Goal: Task Accomplishment & Management: Complete application form

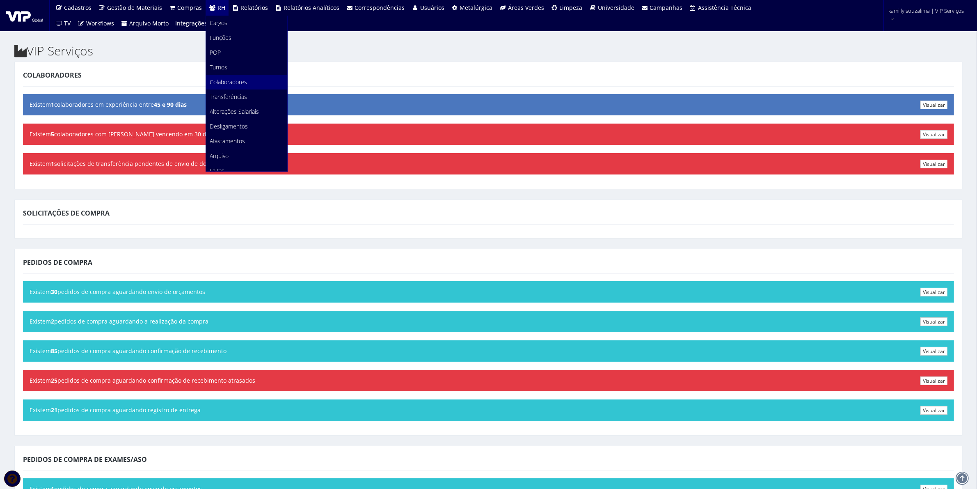
click at [236, 86] on link "Colaboradores" at bounding box center [246, 82] width 81 height 15
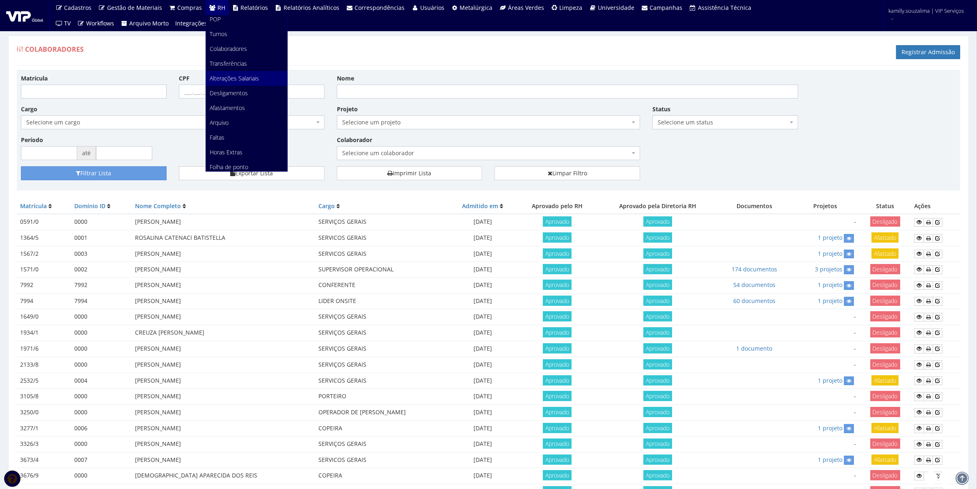
scroll to position [51, 0]
click at [232, 122] on link "Faltas" at bounding box center [246, 119] width 81 height 15
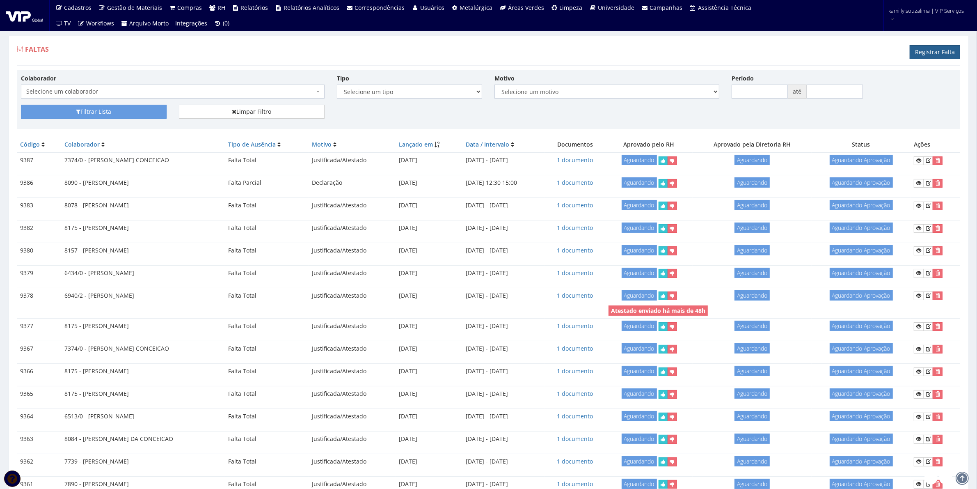
click at [934, 52] on link "Registrar Falta" at bounding box center [935, 52] width 50 height 14
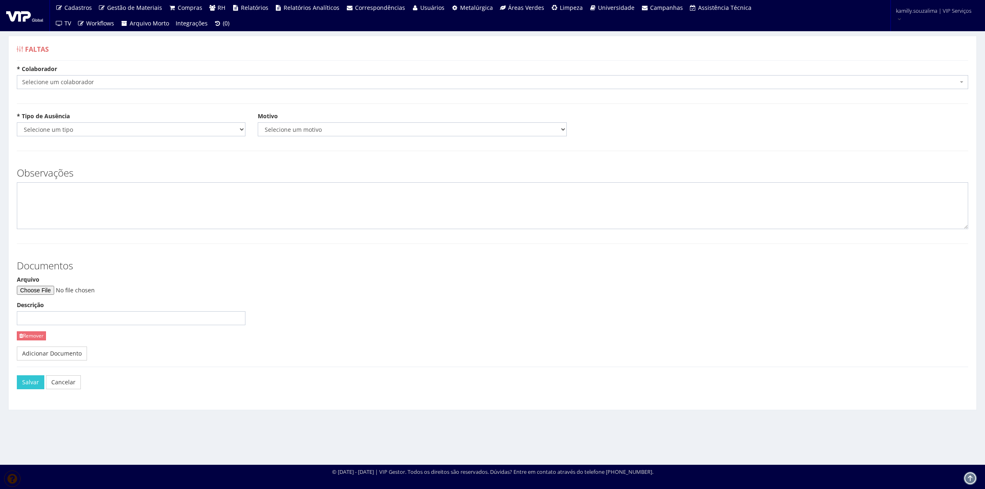
click at [158, 85] on span "Selecione um colaborador" at bounding box center [490, 82] width 936 height 8
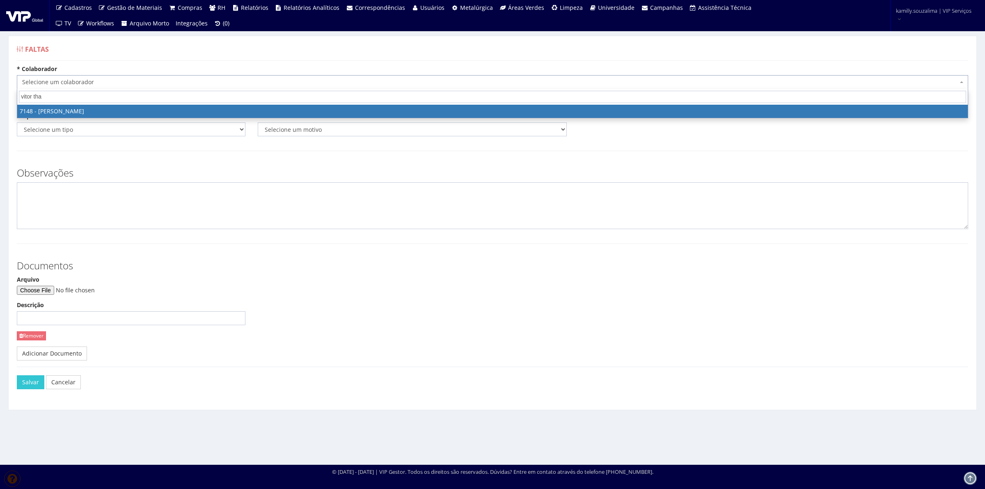
type input "vitor tha"
select select "574"
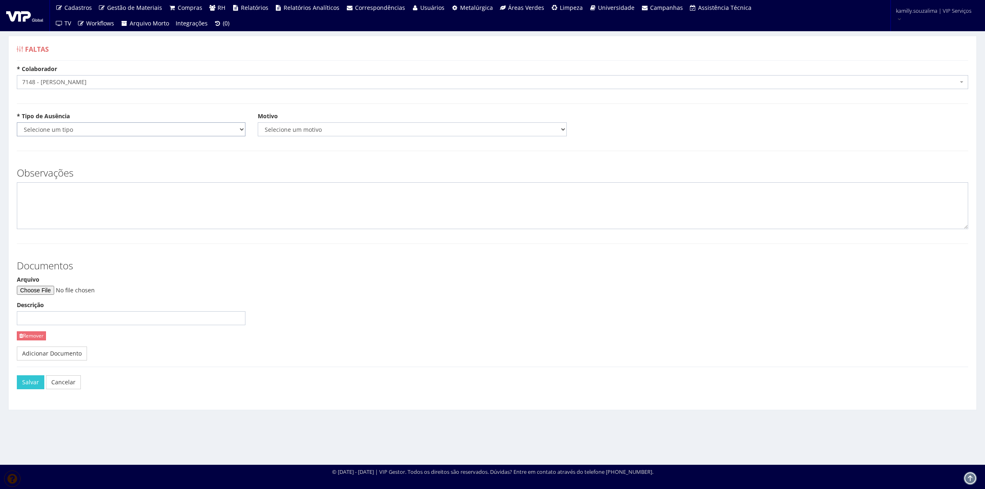
click at [89, 133] on select "Selecione um tipo Falta Total Falta Parcial Afastamento Férias" at bounding box center [131, 129] width 229 height 14
select select "total"
click at [17, 122] on select "Selecione um tipo Falta Total Falta Parcial Afastamento Férias" at bounding box center [131, 129] width 229 height 14
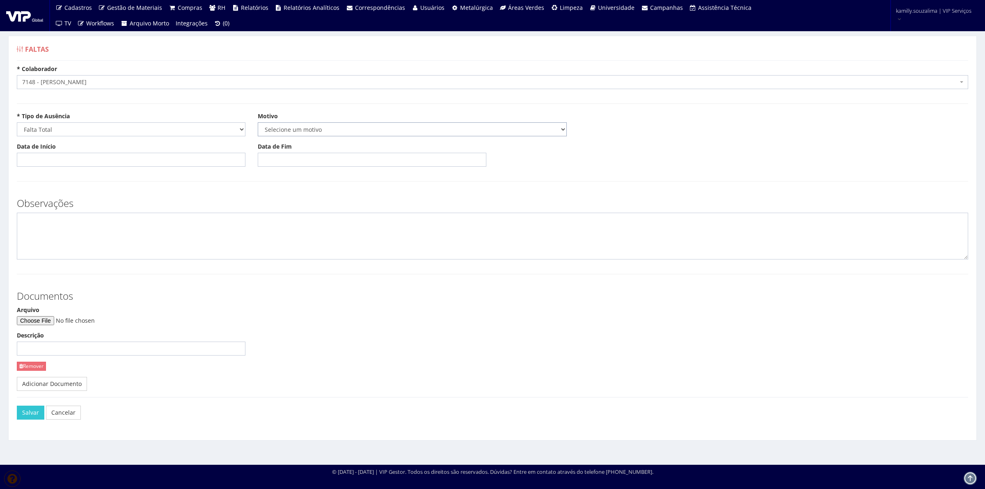
click at [283, 136] on select "Selecione um motivo Acidente Atestado Atraso Declaração Determinação Judicial D…" at bounding box center [412, 129] width 309 height 14
select select "atestado"
click at [258, 122] on select "Selecione um motivo Acidente Atestado Atraso Declaração Determinação Judicial D…" at bounding box center [412, 129] width 309 height 14
click at [122, 159] on input "Data de Início" at bounding box center [131, 160] width 229 height 14
click at [39, 228] on td "15" at bounding box center [36, 229] width 11 height 12
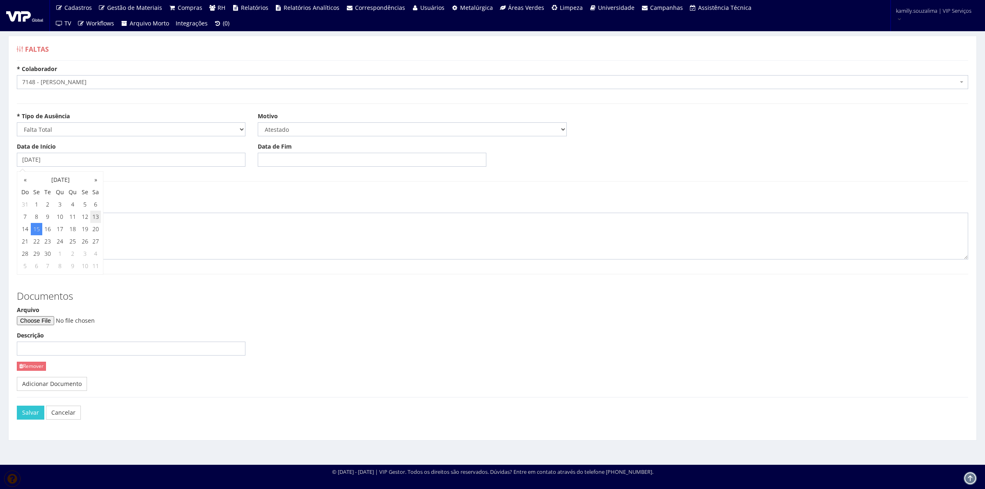
click at [94, 219] on td "13" at bounding box center [95, 217] width 11 height 12
type input "13/09/2025"
click at [314, 165] on input "Data de Fim" at bounding box center [372, 160] width 229 height 14
click at [289, 220] on td "9" at bounding box center [288, 217] width 11 height 12
click at [340, 217] on td "13" at bounding box center [336, 217] width 11 height 12
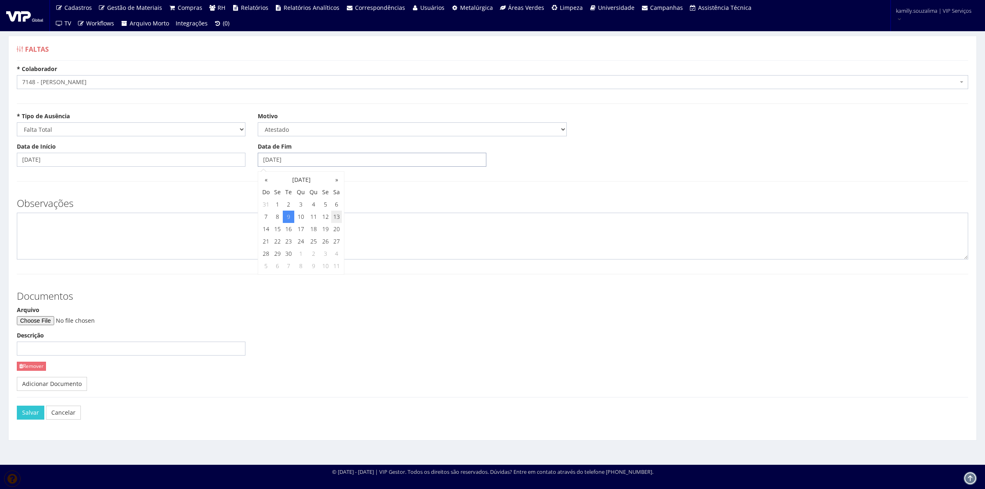
type input "13/09/2025"
click at [192, 233] on textarea at bounding box center [492, 236] width 951 height 47
type textarea "c"
type textarea "CID: M544"
click at [45, 321] on input "Arquivo" at bounding box center [73, 320] width 112 height 9
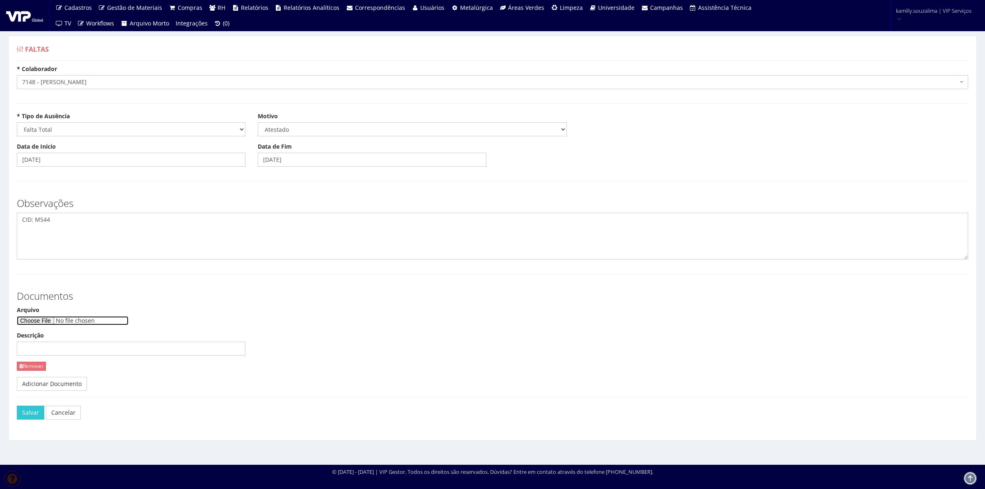
type input "C:\fakepath\IMG-20250913-WA0005.jpg"
click at [30, 411] on button "Salvar" at bounding box center [30, 413] width 27 height 14
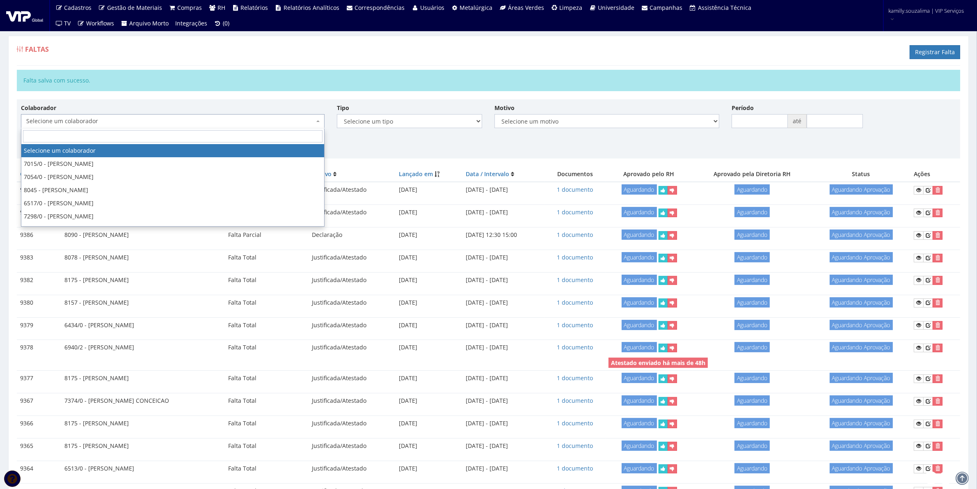
click at [193, 125] on span "Selecione um colaborador" at bounding box center [170, 121] width 288 height 8
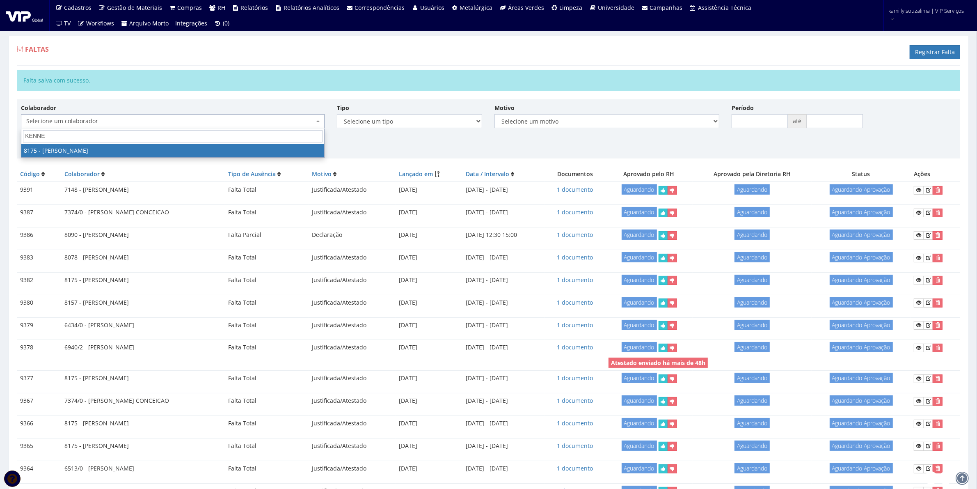
type input "KENNE"
select select "4012"
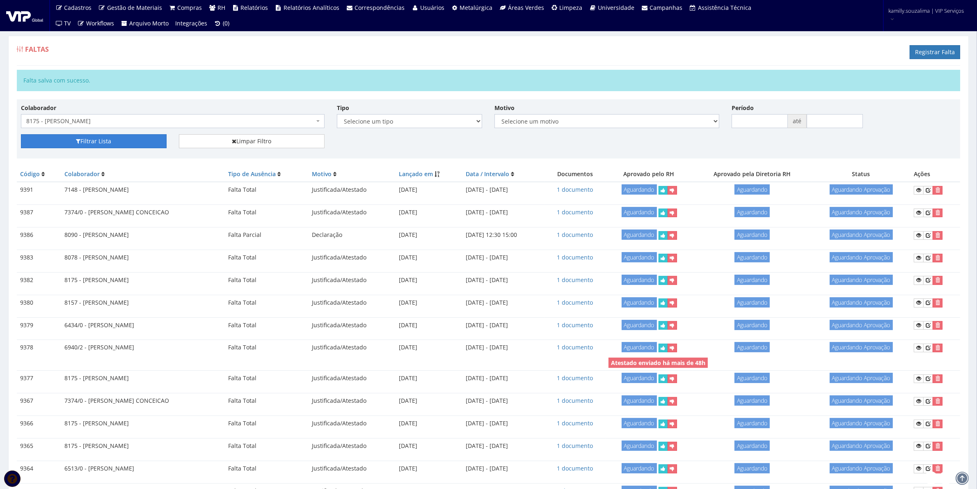
click at [132, 142] on button "Filtrar Lista" at bounding box center [94, 141] width 146 height 14
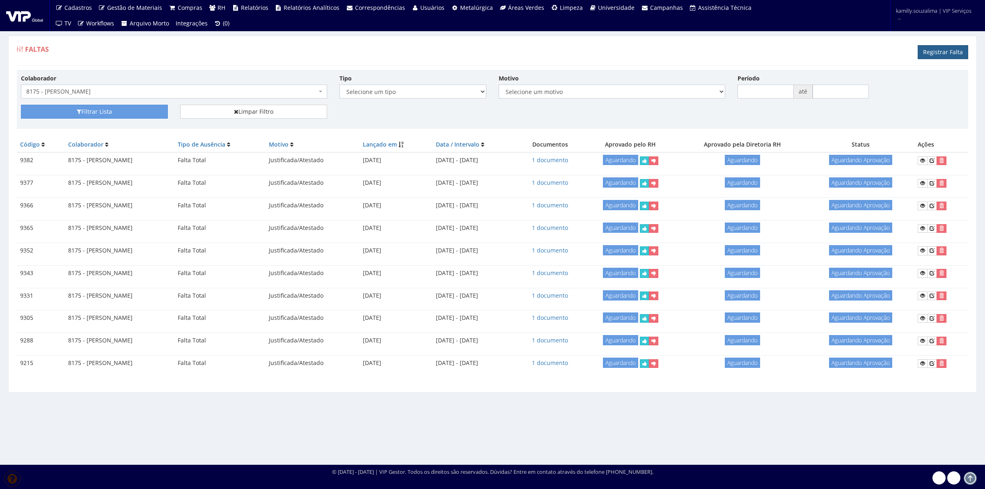
click at [942, 48] on link "Registrar Falta" at bounding box center [943, 52] width 50 height 14
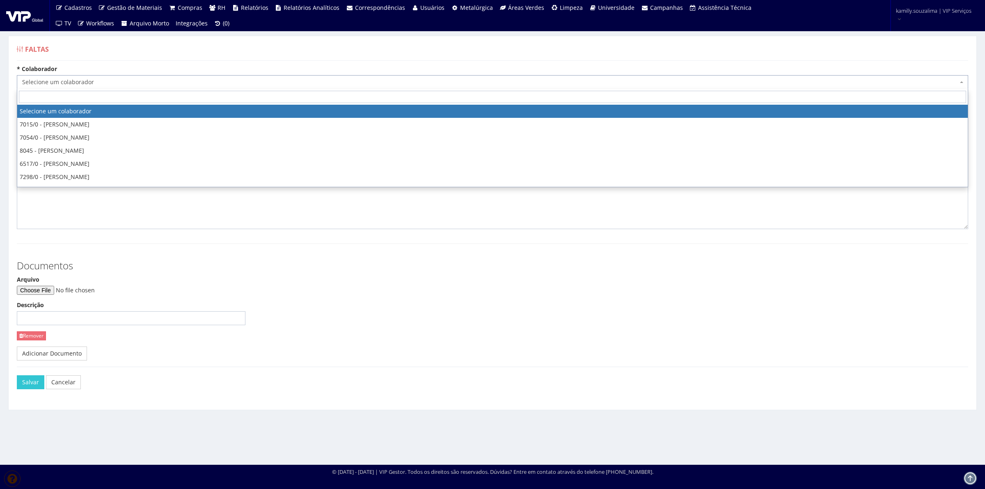
click at [110, 89] on body "Cadastros Clientes Unidades Subclientes Unidades de Subclientes Projetos Vagas …" at bounding box center [492, 244] width 985 height 489
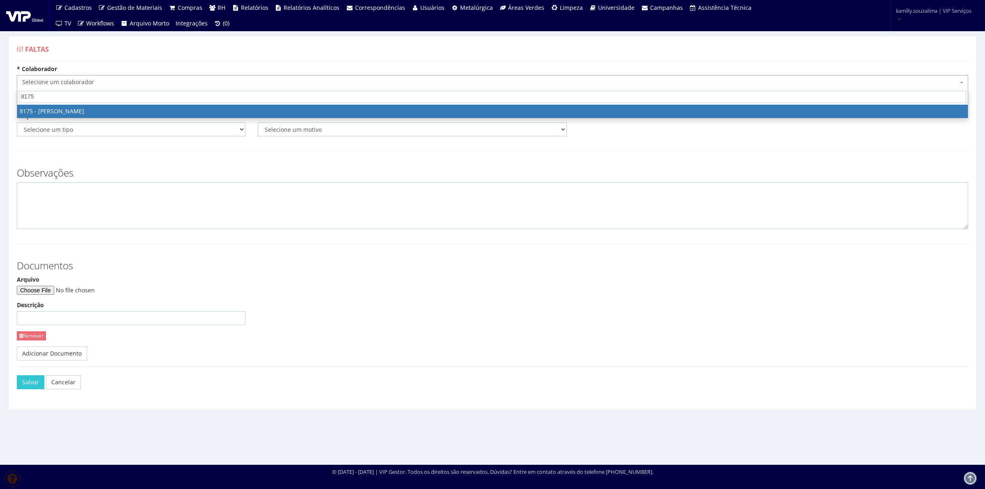
type input "8175"
drag, startPoint x: 115, startPoint y: 111, endPoint x: 103, endPoint y: 114, distance: 12.3
select select "4012"
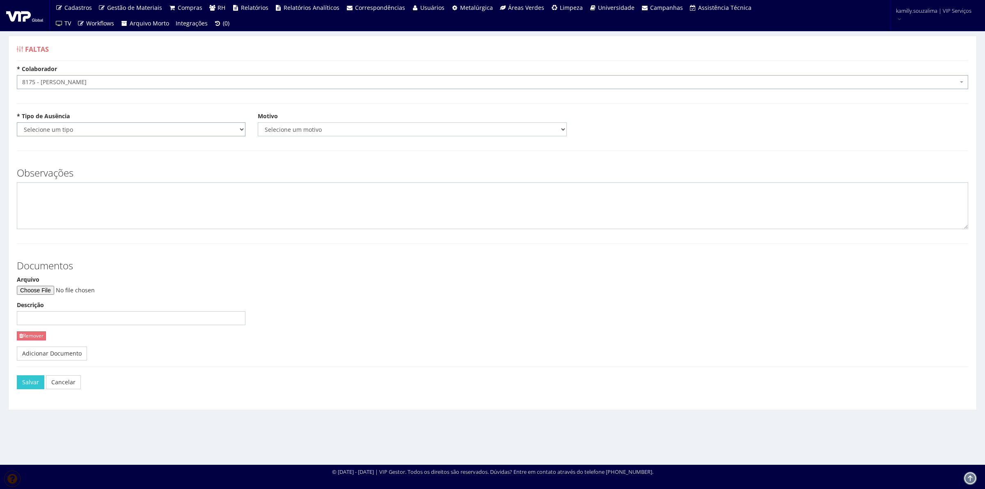
click at [91, 128] on select "Selecione um tipo Falta Total Falta Parcial Afastamento Férias" at bounding box center [131, 129] width 229 height 14
select select "total"
click at [17, 122] on select "Selecione um tipo Falta Total Falta Parcial Afastamento Férias" at bounding box center [131, 129] width 229 height 14
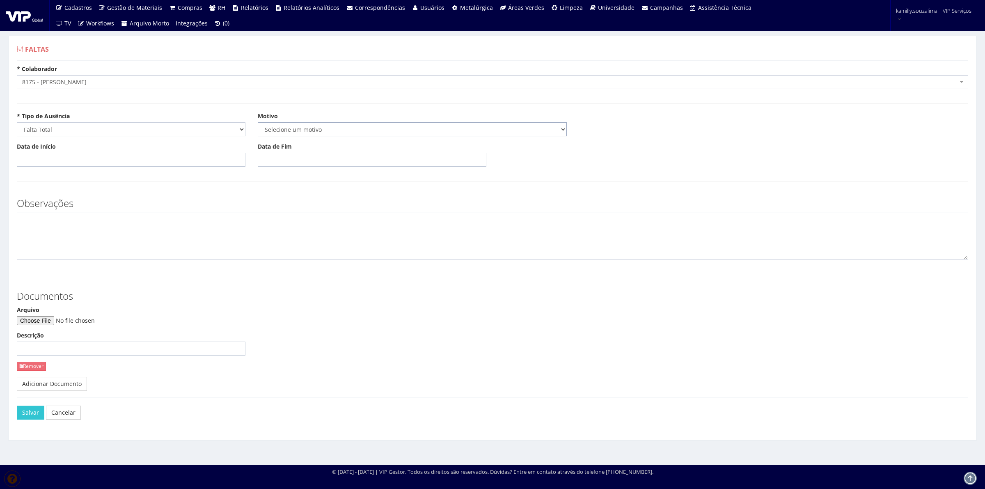
click at [272, 129] on select "Selecione um motivo Acidente Atestado Atraso Declaração Determinação Judicial D…" at bounding box center [412, 129] width 309 height 14
select select "atestado"
click at [258, 122] on select "Selecione um motivo Acidente Atestado Atraso Declaração Determinação Judicial D…" at bounding box center [412, 129] width 309 height 14
click at [70, 163] on input "Data de Início" at bounding box center [131, 160] width 229 height 14
drag, startPoint x: 41, startPoint y: 220, endPoint x: 48, endPoint y: 220, distance: 6.2
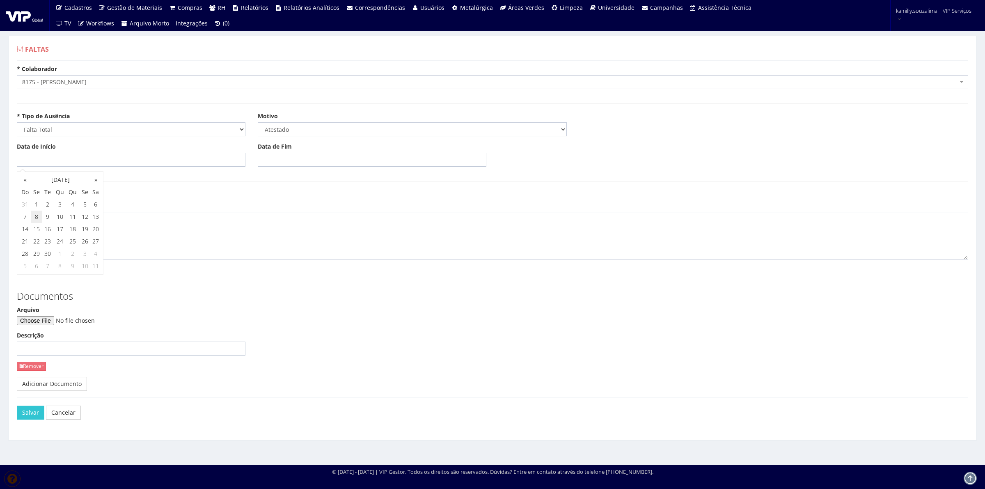
click at [42, 220] on tr "7 8 9 10 11 12 13" at bounding box center [60, 217] width 82 height 12
click at [71, 218] on td "11" at bounding box center [72, 217] width 13 height 12
type input "11/09/2025"
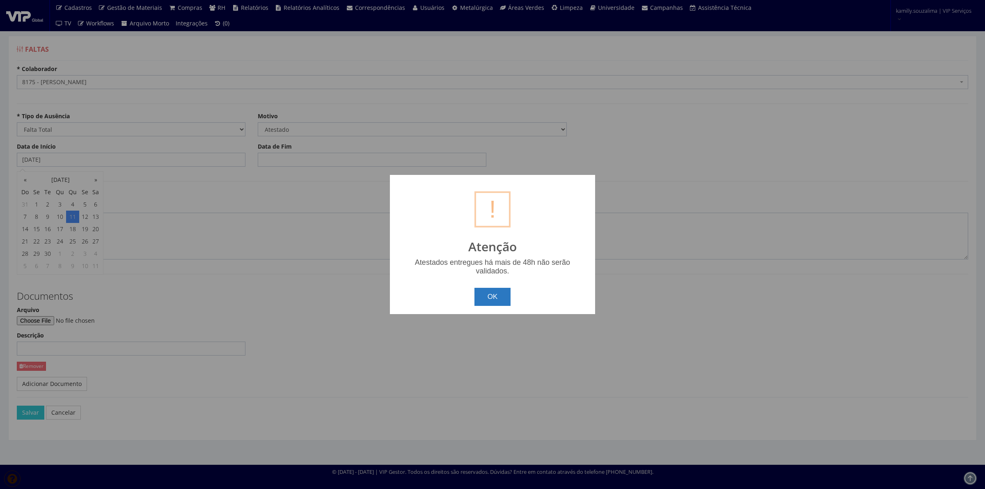
click at [502, 292] on button "OK" at bounding box center [492, 297] width 37 height 18
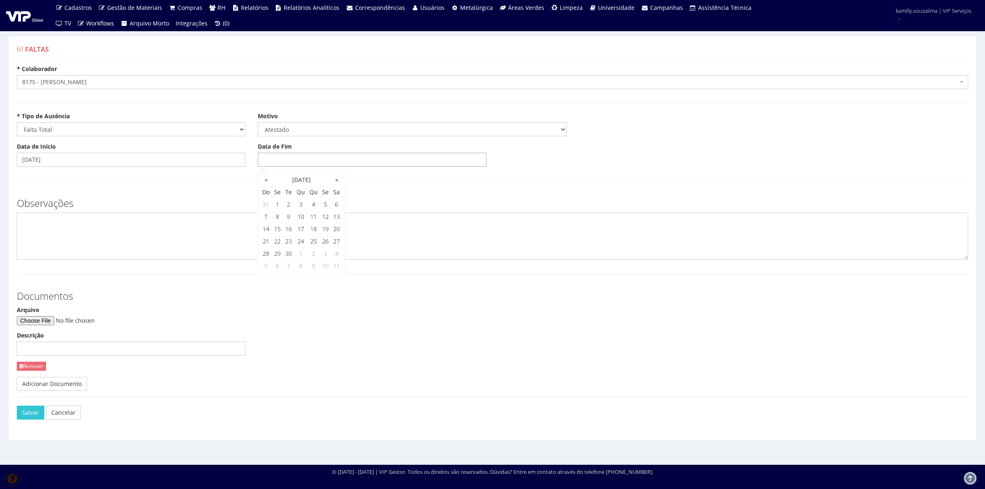
click at [293, 156] on input "Data de Fim" at bounding box center [372, 160] width 229 height 14
click at [296, 218] on td "10" at bounding box center [300, 217] width 13 height 12
drag, startPoint x: 311, startPoint y: 214, endPoint x: 294, endPoint y: 219, distance: 17.4
click at [306, 217] on tr "7 8 9 10 11 12 13" at bounding box center [301, 217] width 82 height 12
click at [315, 215] on td "11" at bounding box center [313, 217] width 13 height 12
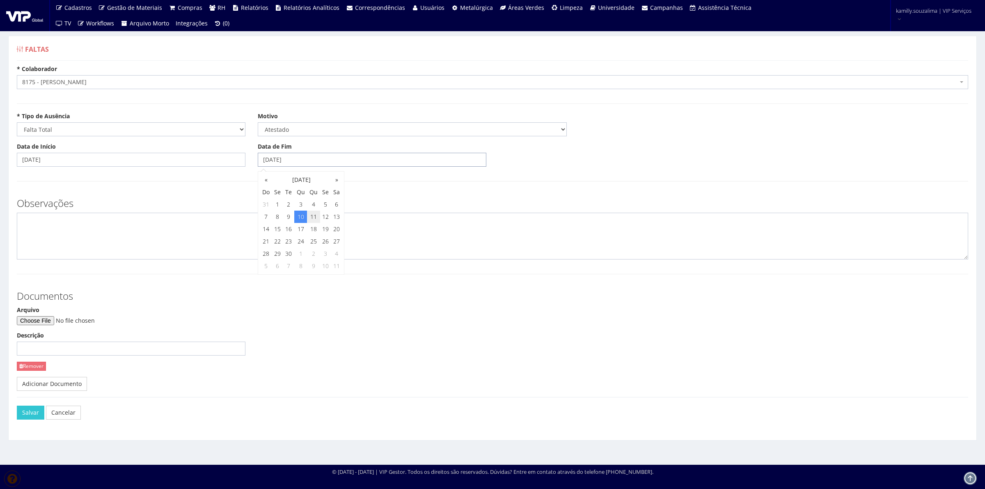
type input "11/09/2025"
click at [177, 241] on textarea at bounding box center [492, 236] width 951 height 47
type textarea "CID: A90"
click at [57, 321] on input "Arquivo" at bounding box center [73, 320] width 112 height 9
type input "C:\fakepath\Atestado Médico- Kennerson Ferreira Santos ... (1).pdf"
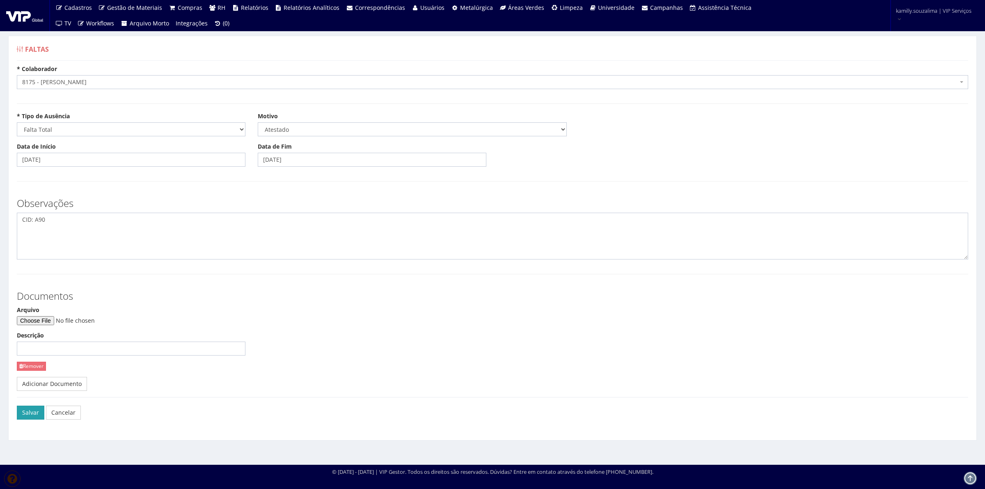
drag, startPoint x: 26, startPoint y: 408, endPoint x: 382, endPoint y: 366, distance: 358.8
click at [27, 408] on button "Salvar" at bounding box center [30, 413] width 27 height 14
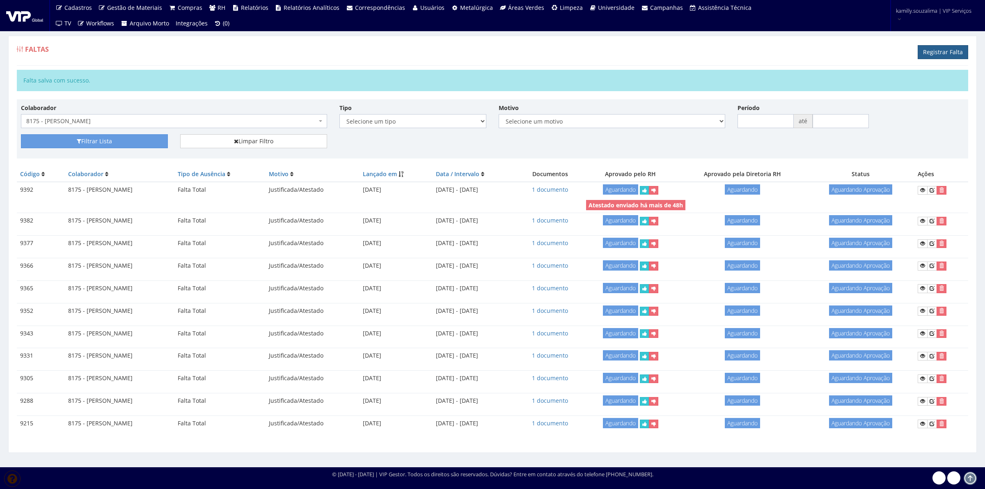
click at [933, 53] on link "Registrar Falta" at bounding box center [943, 52] width 50 height 14
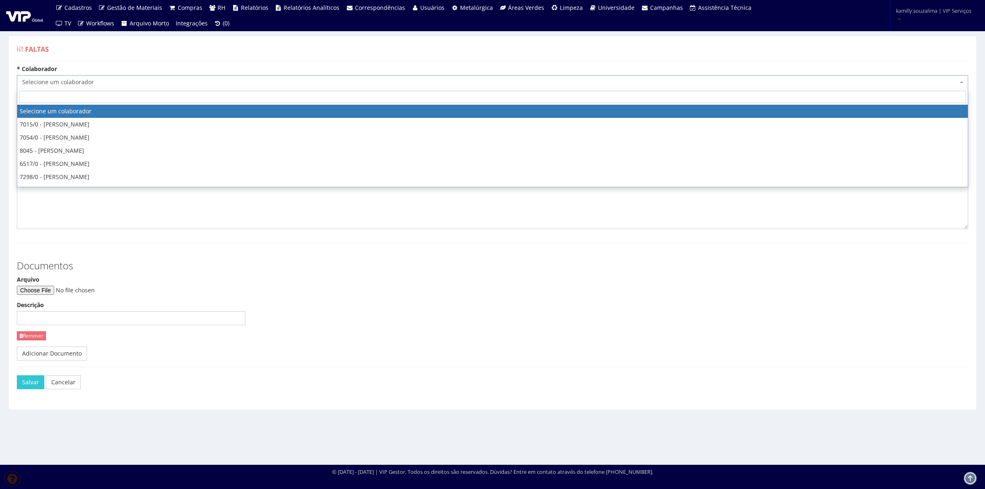
click at [138, 82] on span "Selecione um colaborador" at bounding box center [490, 82] width 936 height 8
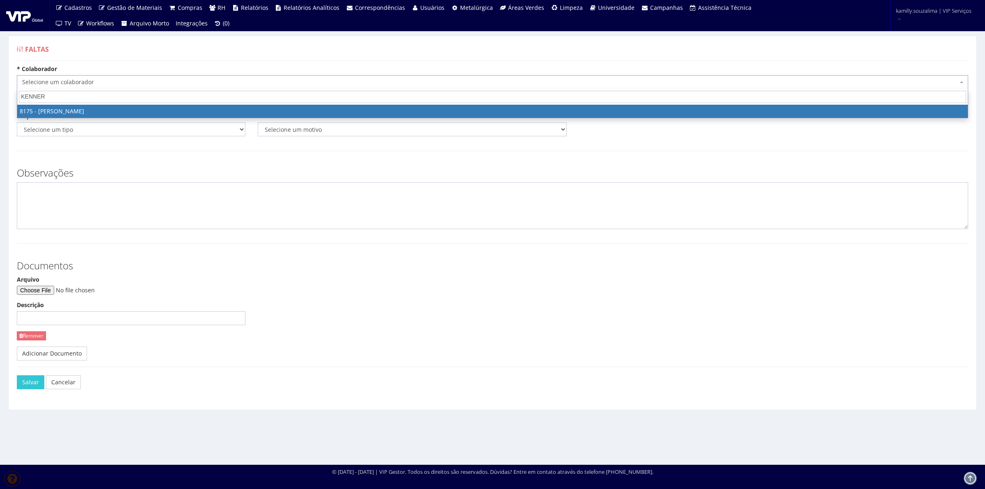
type input "KENNER"
select select "4012"
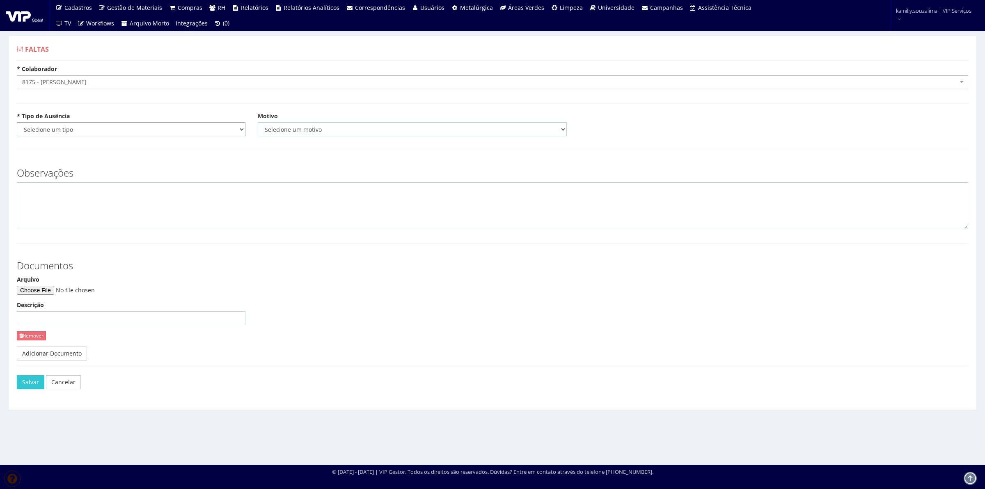
click at [75, 134] on select "Selecione um tipo Falta Total Falta Parcial Afastamento Férias" at bounding box center [131, 129] width 229 height 14
select select "total"
click at [17, 122] on select "Selecione um tipo Falta Total Falta Parcial Afastamento Férias" at bounding box center [131, 129] width 229 height 14
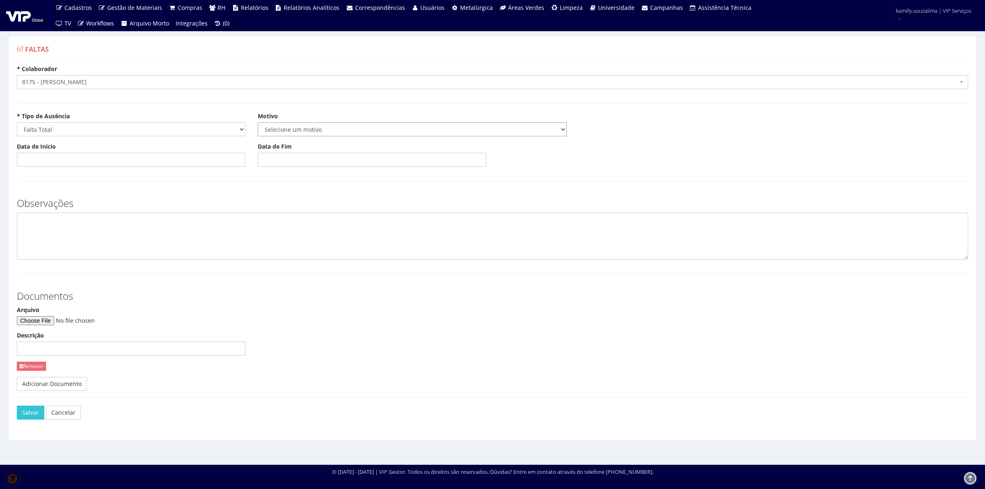
click at [290, 131] on select "Selecione um motivo Acidente Atestado Atraso Declaração Determinação Judicial D…" at bounding box center [412, 129] width 309 height 14
select select "atestado"
click at [258, 122] on select "Selecione um motivo Acidente Atestado Atraso Declaração Determinação Judicial D…" at bounding box center [412, 129] width 309 height 14
click at [108, 150] on div "Data de Início" at bounding box center [131, 154] width 241 height 24
click at [108, 155] on input "Data de Início" at bounding box center [131, 160] width 229 height 14
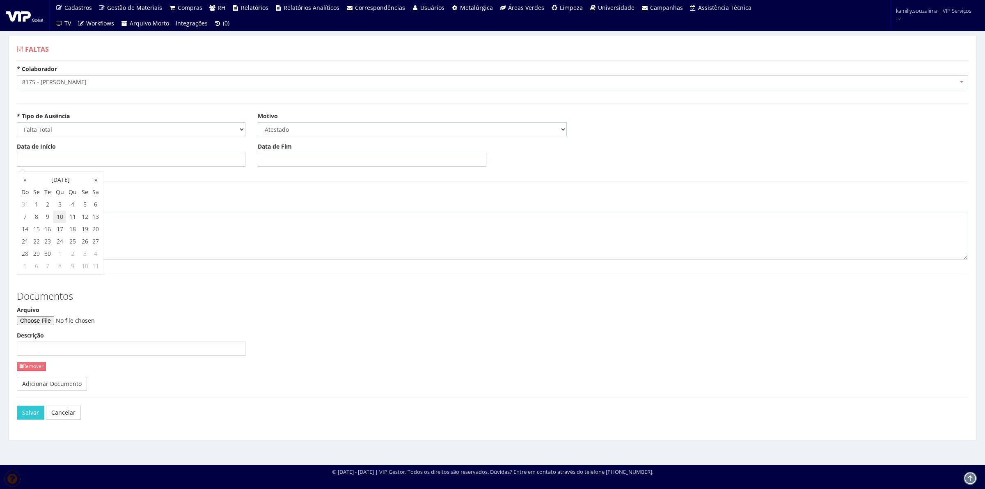
click at [59, 219] on td "10" at bounding box center [59, 217] width 13 height 12
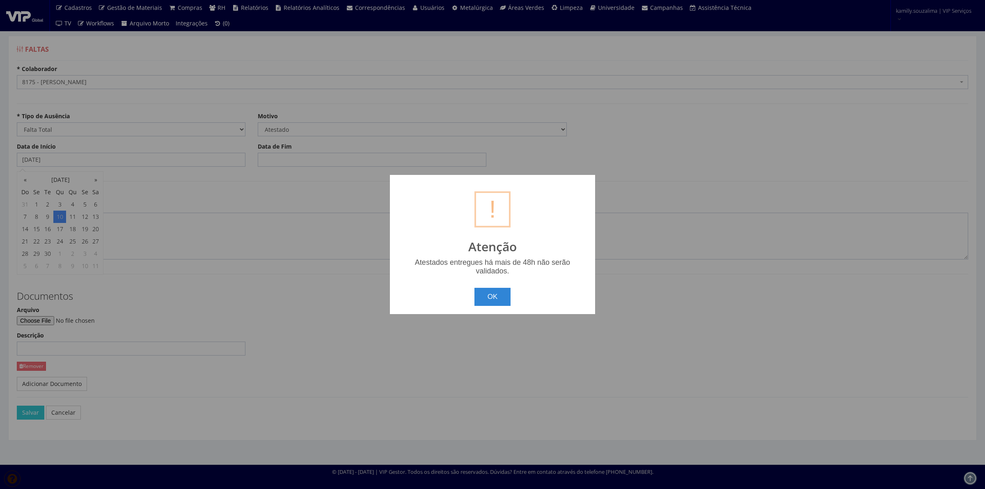
click at [93, 218] on div "? ! i Atenção Atestados entregues há mais de 48h não serão validados. OK Cancel…" at bounding box center [492, 244] width 985 height 489
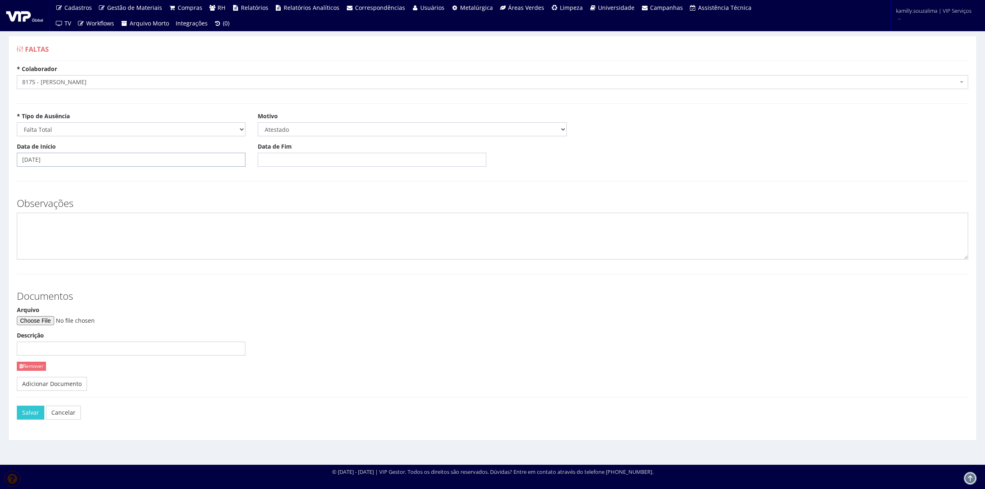
click at [68, 159] on input "10/09/2025" at bounding box center [131, 160] width 229 height 14
click at [92, 217] on td "13" at bounding box center [95, 217] width 11 height 12
type input "13/09/2025"
click at [297, 155] on input "Data de Fim" at bounding box center [372, 160] width 229 height 14
click at [286, 219] on td "9" at bounding box center [288, 217] width 11 height 12
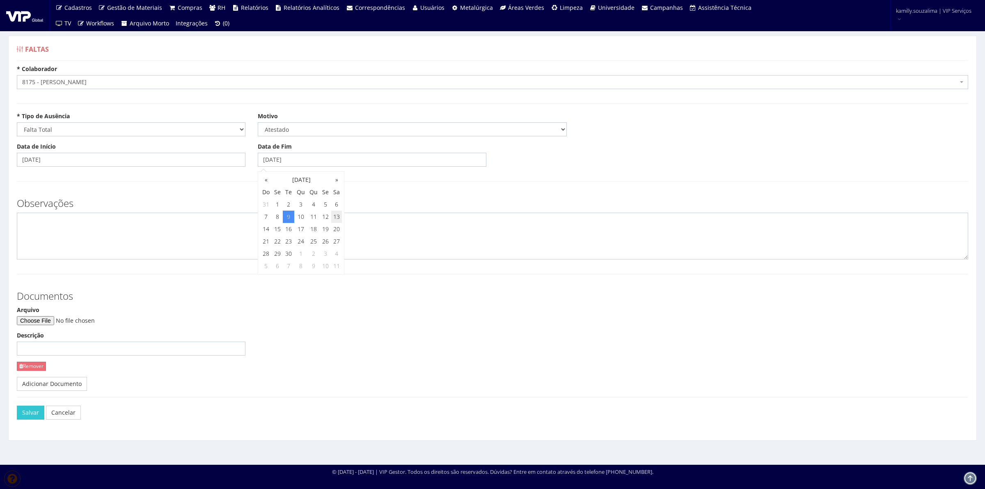
drag, startPoint x: 335, startPoint y: 218, endPoint x: 259, endPoint y: 230, distance: 77.4
click at [334, 218] on td "13" at bounding box center [336, 217] width 11 height 12
type input "13/09/2025"
click at [204, 240] on textarea at bounding box center [492, 236] width 951 height 47
type textarea "CID: R53"
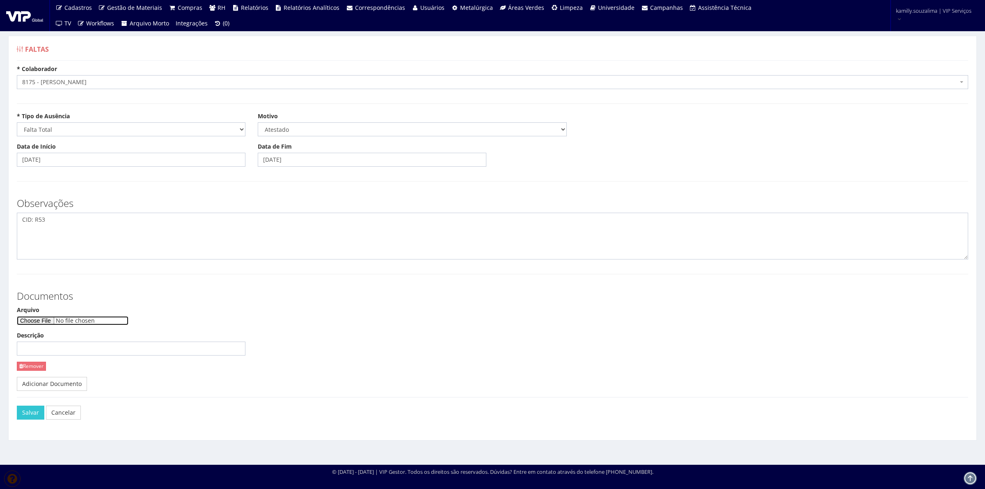
click at [53, 322] on input "Arquivo" at bounding box center [73, 320] width 112 height 9
type input "C:\fakepath\ATESTADO MÉDICO. Kennerson Ferreira Santos .pdf"
drag, startPoint x: 30, startPoint y: 412, endPoint x: 60, endPoint y: 406, distance: 31.6
click at [30, 412] on button "Salvar" at bounding box center [30, 413] width 27 height 14
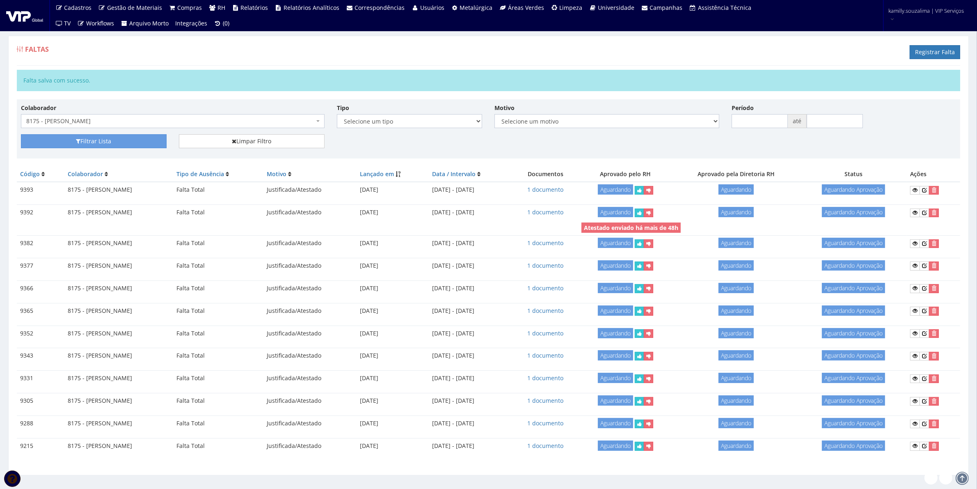
click at [167, 121] on span "8175 - [PERSON_NAME]" at bounding box center [170, 121] width 288 height 8
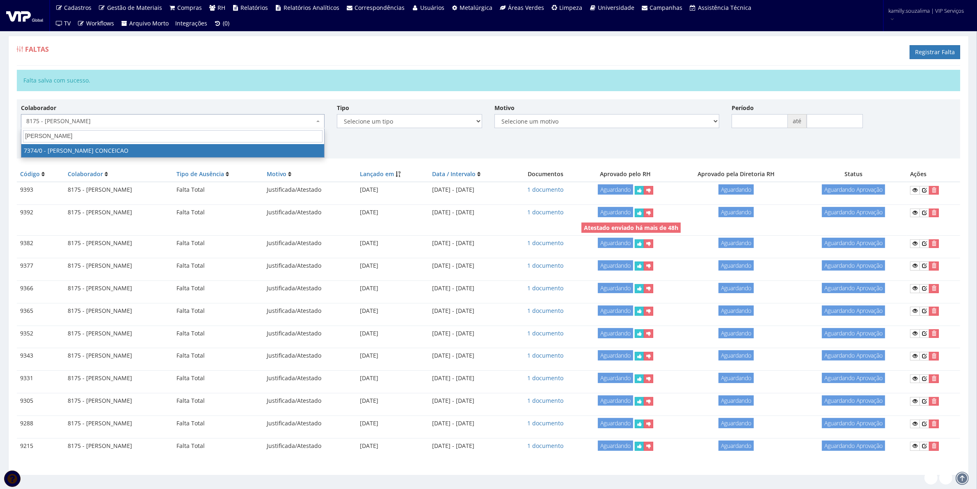
type input "[PERSON_NAME]"
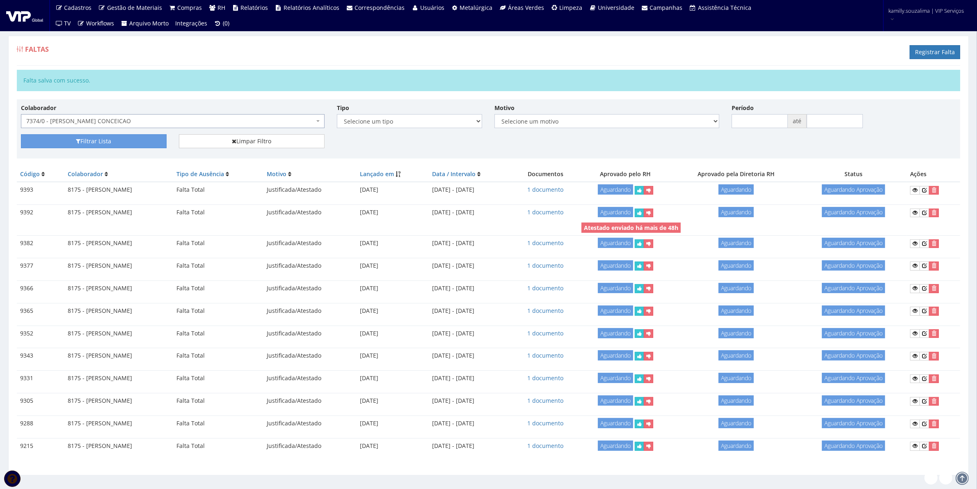
select select "1054"
click at [101, 141] on button "Filtrar Lista" at bounding box center [94, 141] width 146 height 14
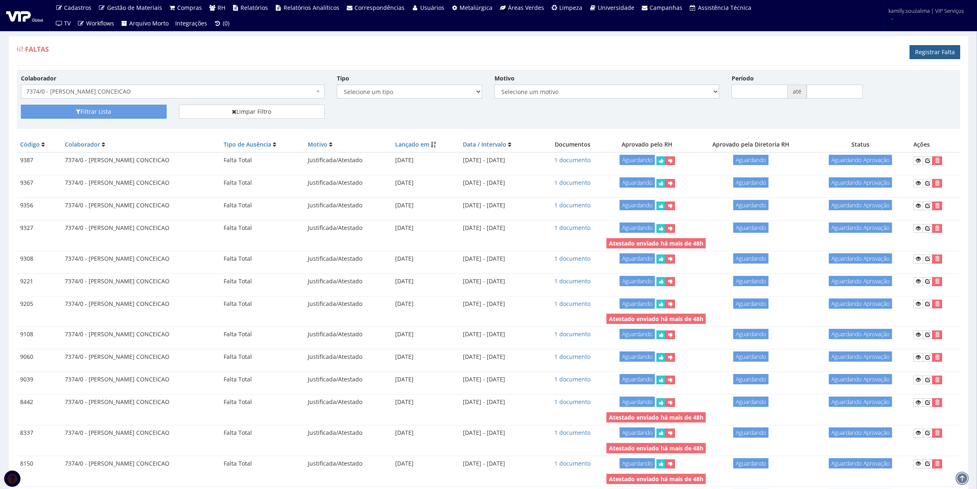
click at [927, 53] on link "Registrar Falta" at bounding box center [935, 52] width 50 height 14
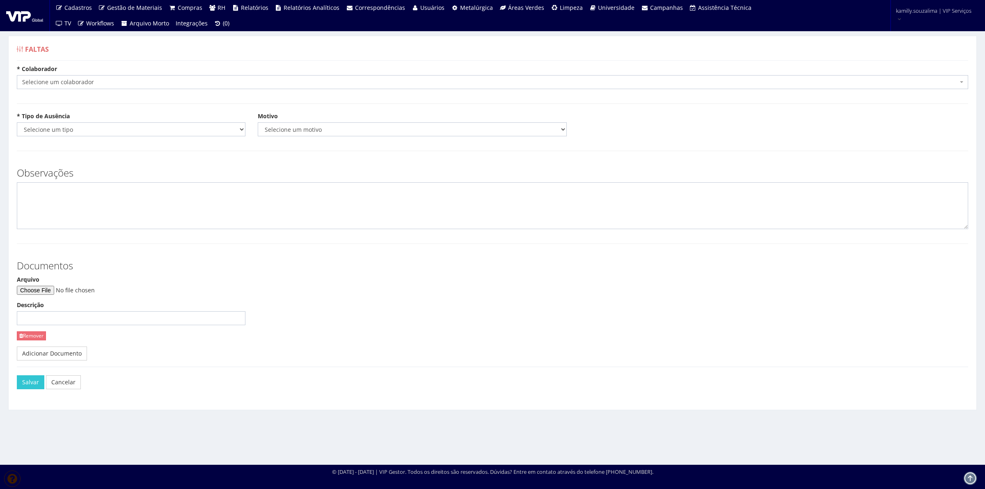
click at [137, 87] on span "Selecione um colaborador" at bounding box center [492, 82] width 951 height 14
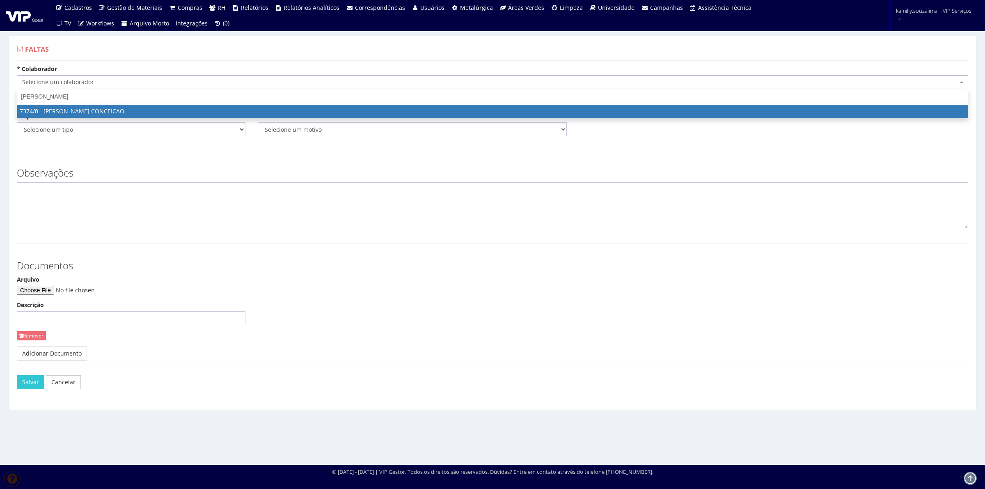
type input "BRUNO HEN"
select select "1054"
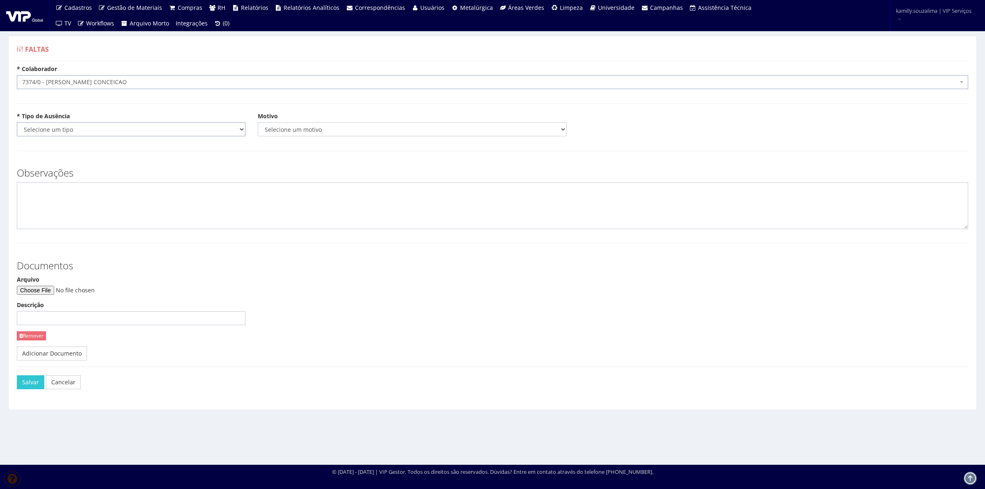
drag, startPoint x: 115, startPoint y: 127, endPoint x: 111, endPoint y: 132, distance: 6.4
click at [115, 127] on select "Selecione um tipo Falta Total Falta Parcial Afastamento Férias" at bounding box center [131, 129] width 229 height 14
select select "total"
click at [17, 122] on select "Selecione um tipo Falta Total Falta Parcial Afastamento Férias" at bounding box center [131, 129] width 229 height 14
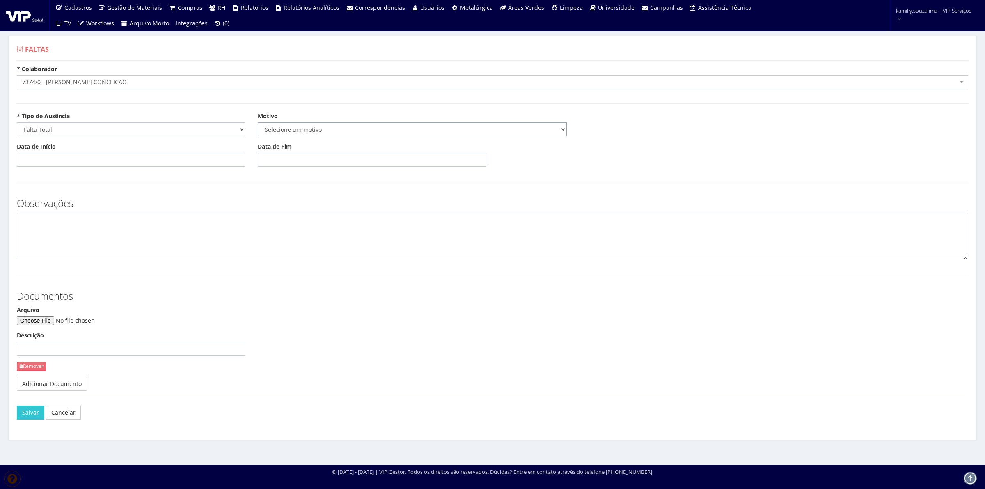
drag, startPoint x: 268, startPoint y: 128, endPoint x: 273, endPoint y: 130, distance: 5.7
click at [269, 128] on select "Selecione um motivo Acidente Atestado Atraso Declaração Determinação Judicial D…" at bounding box center [412, 129] width 309 height 14
select select "atestado"
click at [258, 122] on select "Selecione um motivo Acidente Atestado Atraso Declaração Determinação Judicial D…" at bounding box center [412, 129] width 309 height 14
click at [81, 157] on input "Data de Início" at bounding box center [131, 160] width 229 height 14
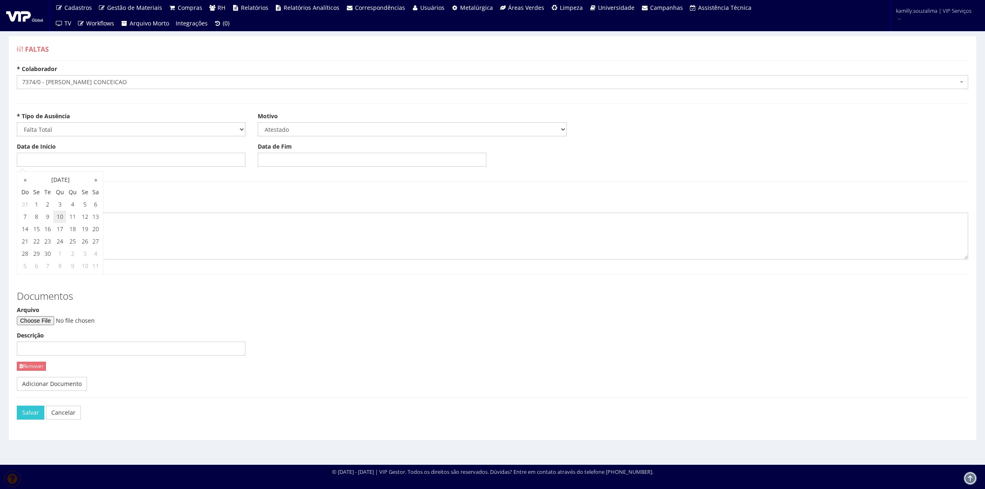
click at [62, 218] on td "10" at bounding box center [59, 217] width 13 height 12
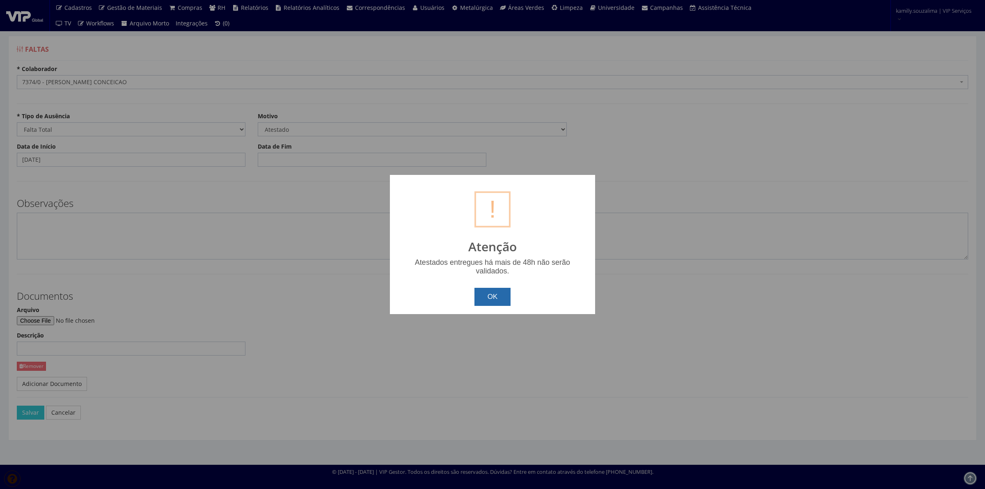
click at [503, 294] on button "OK" at bounding box center [492, 297] width 37 height 18
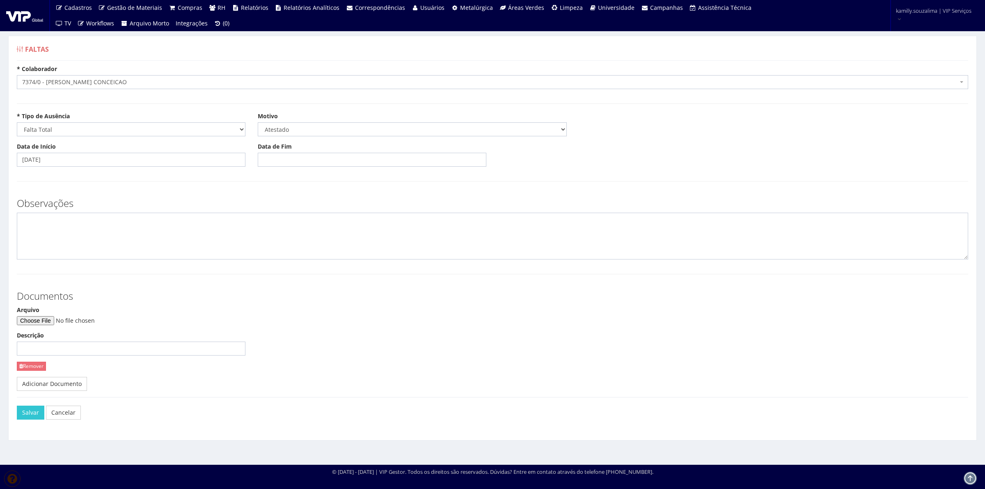
click at [98, 151] on div "Data de Início 10/09/2025" at bounding box center [131, 154] width 241 height 24
click at [98, 159] on input "10/09/2025" at bounding box center [131, 160] width 229 height 14
click at [101, 214] on td "13" at bounding box center [95, 217] width 11 height 12
type input "13/09/2025"
click at [298, 161] on input "Data de Fim" at bounding box center [372, 160] width 229 height 14
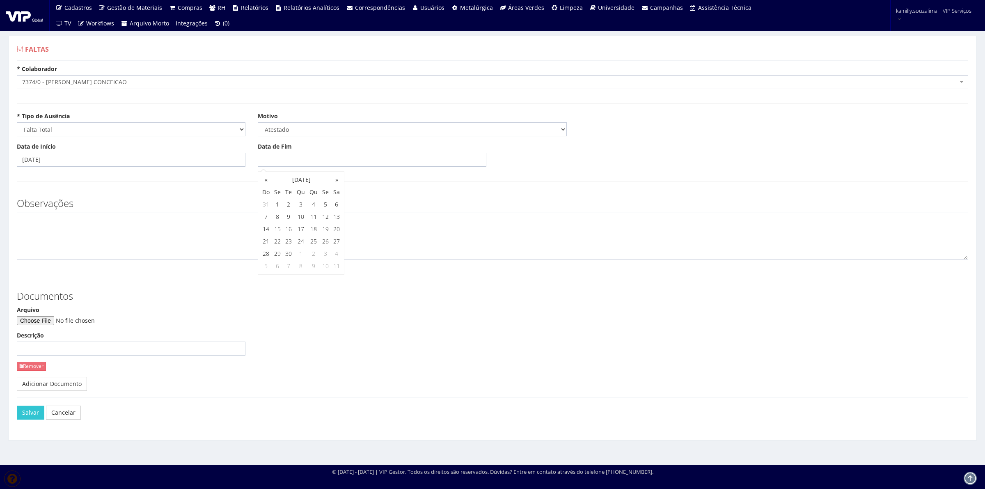
click at [261, 232] on td "14" at bounding box center [265, 229] width 11 height 12
type input "14/09/2025"
click at [141, 246] on textarea at bounding box center [492, 236] width 951 height 47
click at [198, 243] on textarea at bounding box center [492, 236] width 951 height 47
type textarea "CID: M77"
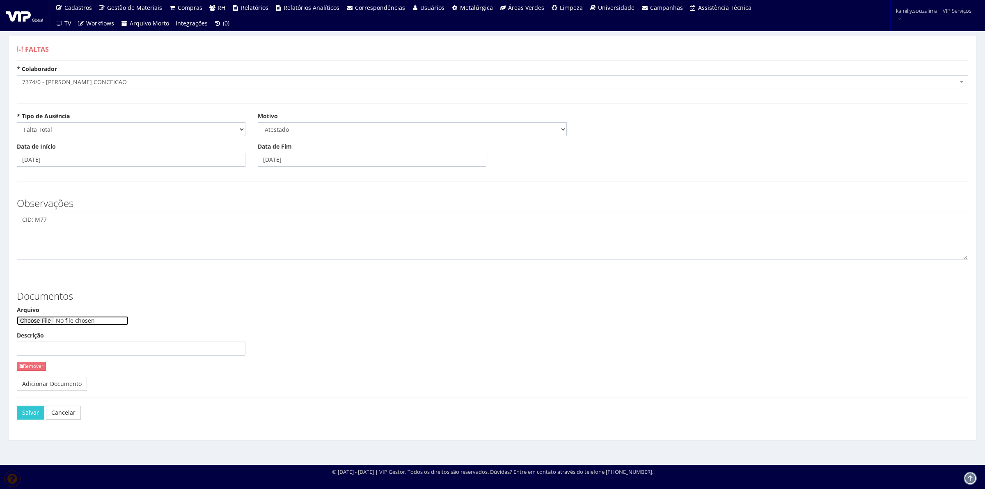
click at [33, 321] on input "Arquivo" at bounding box center [73, 320] width 112 height 9
type input "C:\fakepath\IMG-20250913-WA0007.jpg"
click at [27, 411] on button "Salvar" at bounding box center [30, 413] width 27 height 14
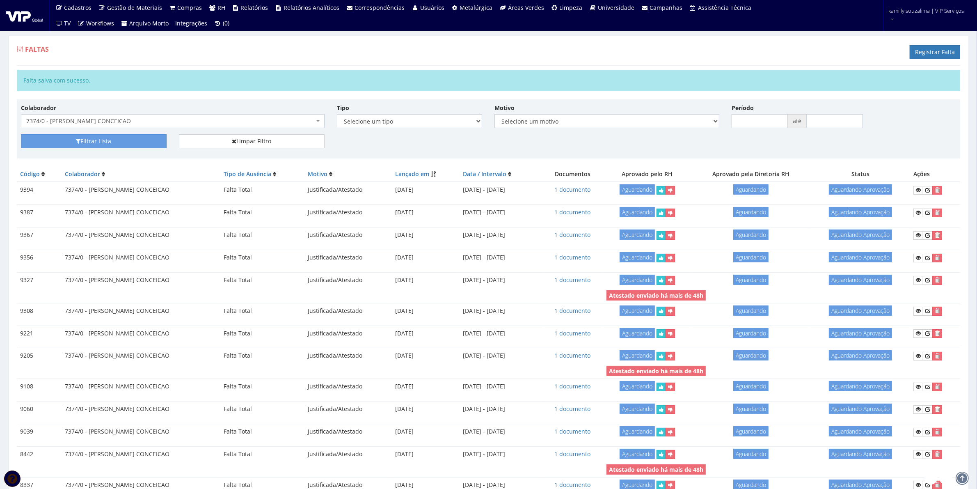
click at [228, 124] on span "7374/0 - [PERSON_NAME] CONCEICAO" at bounding box center [170, 121] width 288 height 8
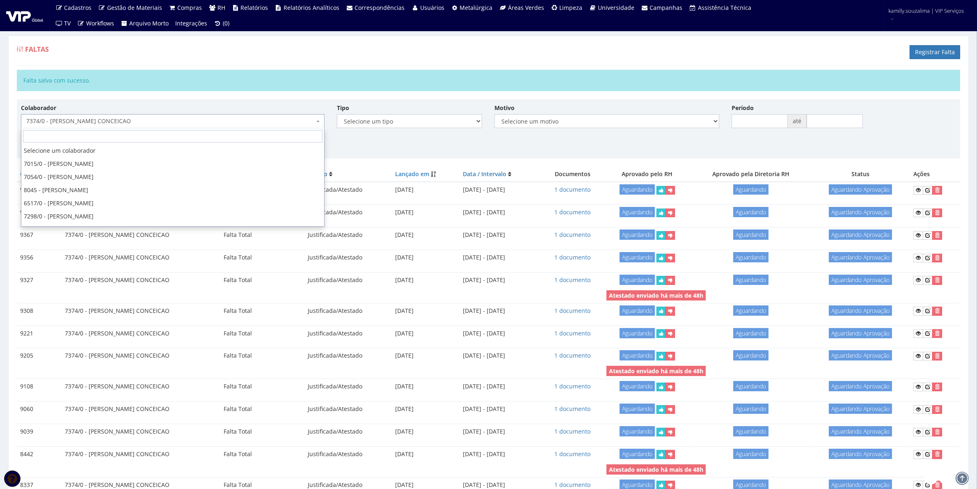
scroll to position [2547, 0]
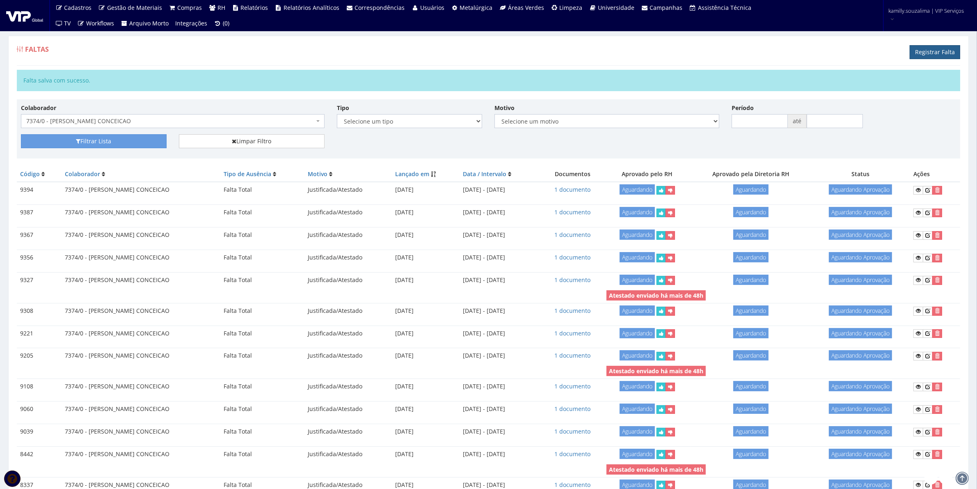
click at [937, 48] on link "Registrar Falta" at bounding box center [935, 52] width 50 height 14
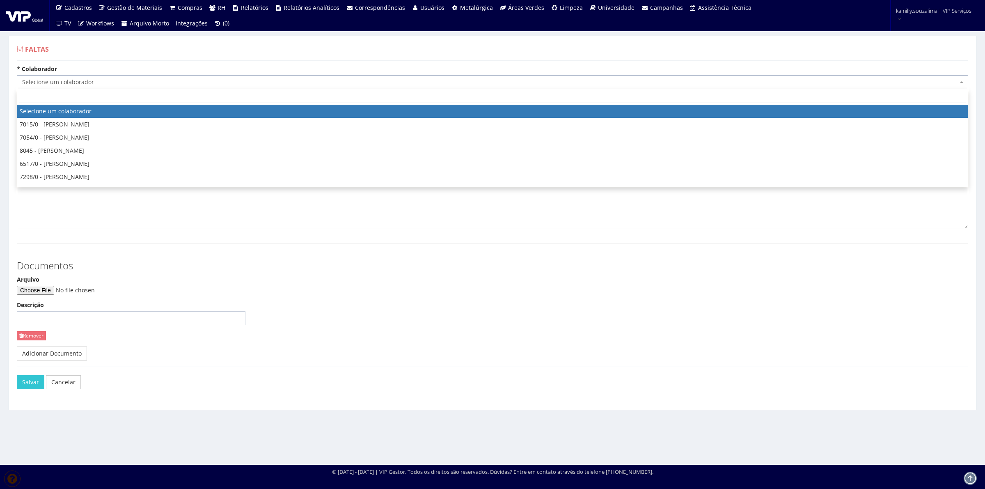
click at [77, 78] on span "Selecione um colaborador" at bounding box center [490, 82] width 936 height 8
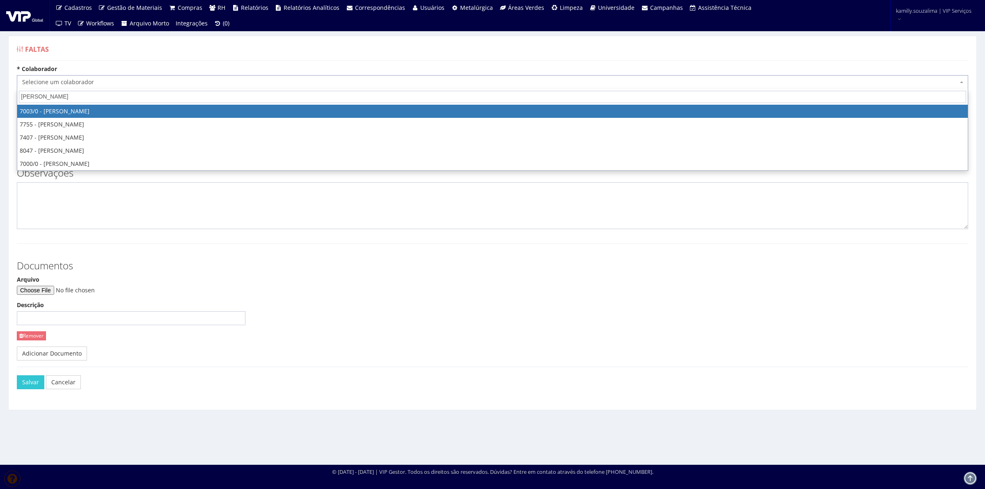
type input "[PERSON_NAME]"
select select "309"
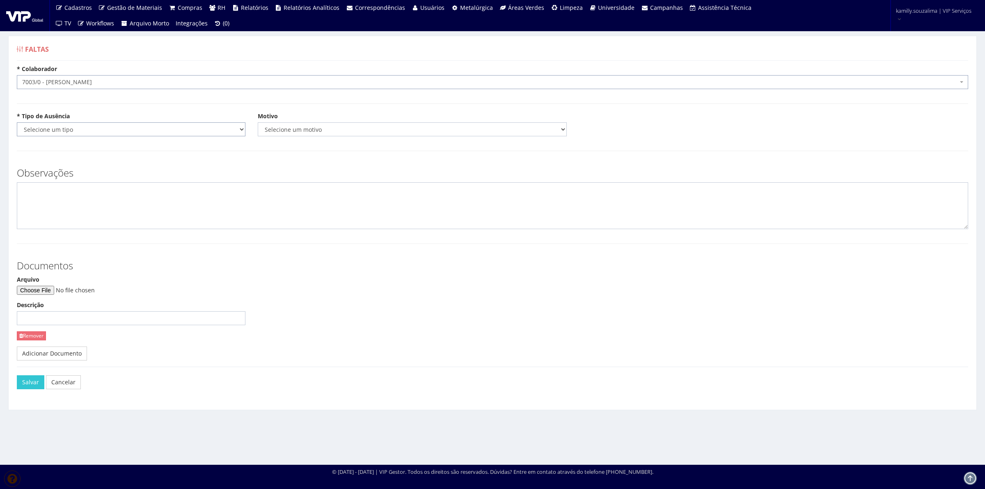
click at [91, 134] on select "Selecione um tipo Falta Total Falta Parcial Afastamento Férias" at bounding box center [131, 129] width 229 height 14
select select "total"
click at [17, 122] on select "Selecione um tipo Falta Total Falta Parcial Afastamento Férias" at bounding box center [131, 129] width 229 height 14
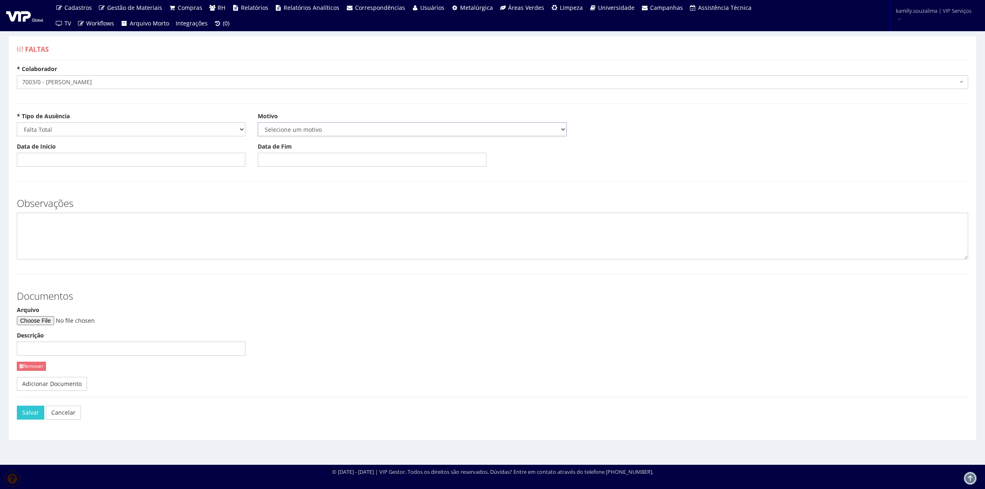
click at [310, 126] on select "Selecione um motivo Acidente Atestado Atraso Declaração Determinação Judicial D…" at bounding box center [412, 129] width 309 height 14
select select "atestado"
click at [258, 122] on select "Selecione um motivo Acidente Atestado Atraso Declaração Determinação Judicial D…" at bounding box center [412, 129] width 309 height 14
drag, startPoint x: 169, startPoint y: 161, endPoint x: 167, endPoint y: 169, distance: 7.6
click at [169, 161] on input "Data de Início" at bounding box center [131, 160] width 229 height 14
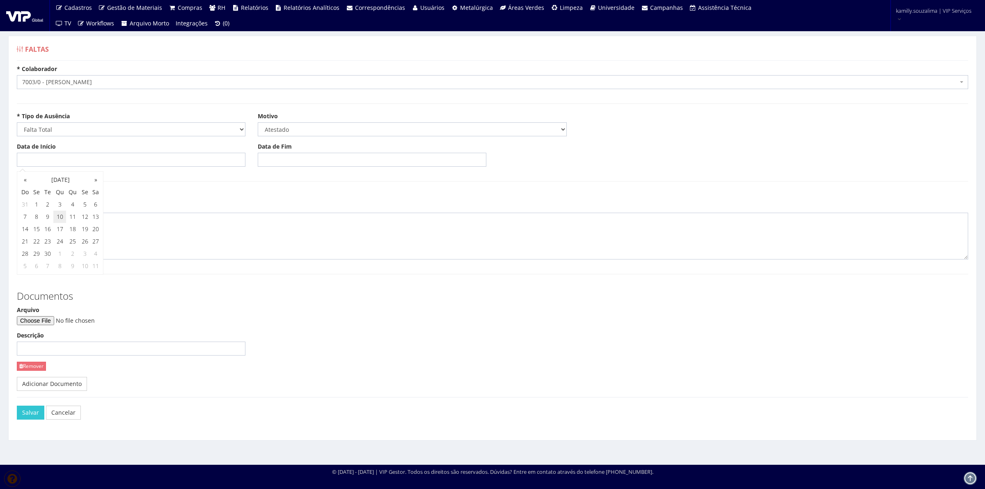
click at [62, 219] on td "10" at bounding box center [59, 217] width 13 height 12
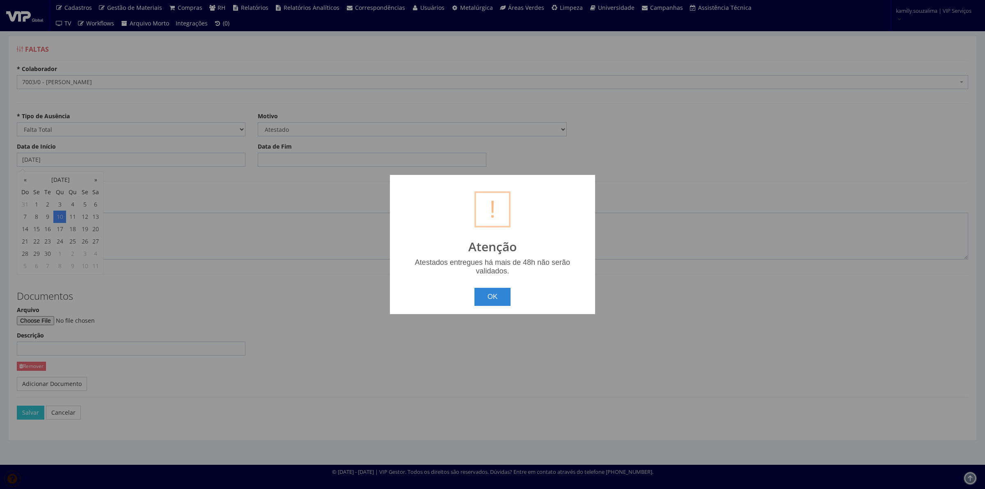
drag, startPoint x: 72, startPoint y: 216, endPoint x: 355, endPoint y: 247, distance: 284.8
click at [81, 216] on div "? ! i Atenção Atestados entregues há mais de 48h não serão validados. OK Cancel…" at bounding box center [492, 244] width 985 height 489
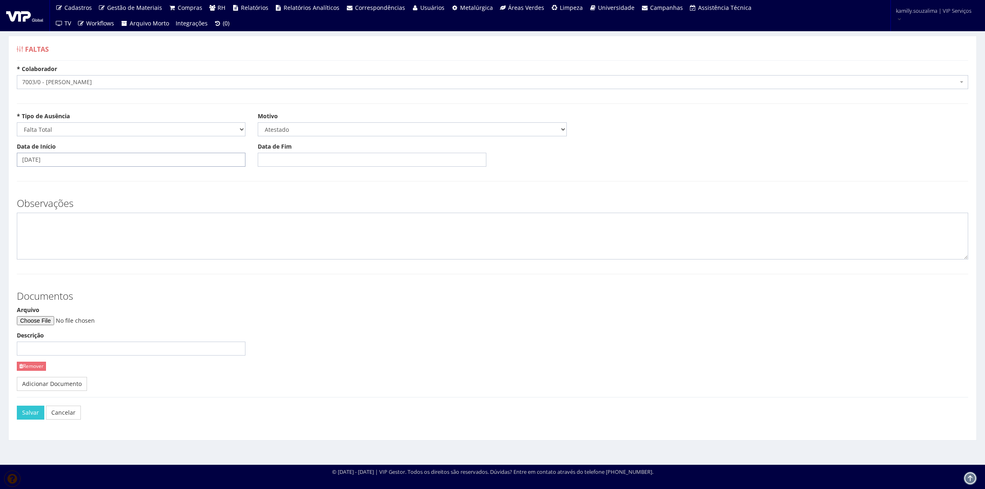
drag, startPoint x: 125, startPoint y: 165, endPoint x: 106, endPoint y: 171, distance: 20.2
click at [124, 165] on input "[DATE]" at bounding box center [131, 160] width 229 height 14
click at [71, 212] on td "11" at bounding box center [72, 217] width 13 height 12
type input "[DATE]"
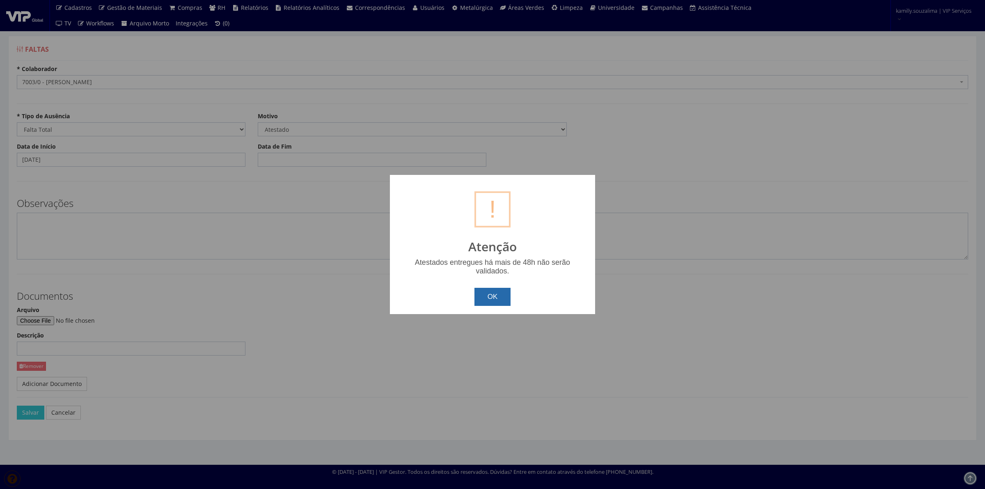
click at [496, 295] on button "OK" at bounding box center [492, 297] width 37 height 18
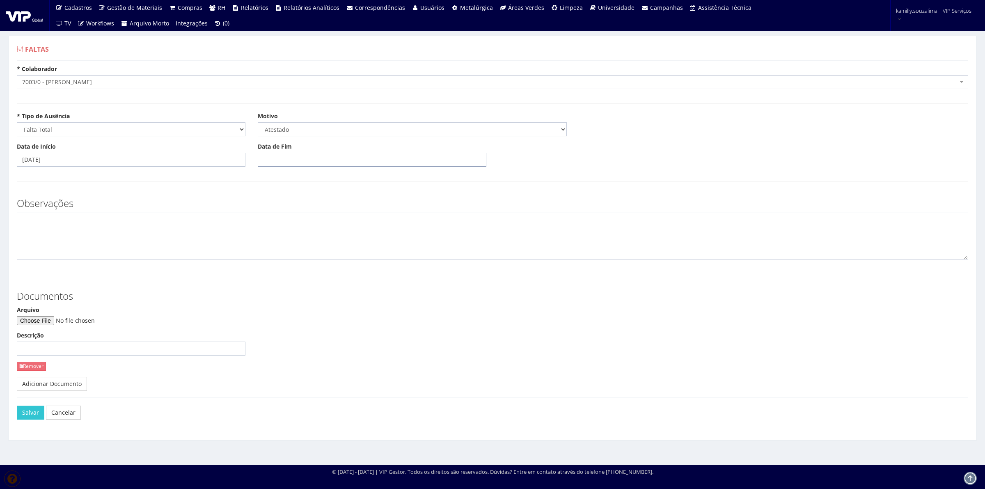
click at [298, 167] on input "Data de Fim" at bounding box center [372, 160] width 229 height 14
click at [302, 218] on td "10" at bounding box center [300, 217] width 13 height 12
click at [327, 215] on td "12" at bounding box center [325, 217] width 11 height 12
type input "[DATE]"
click at [194, 238] on textarea at bounding box center [492, 236] width 951 height 47
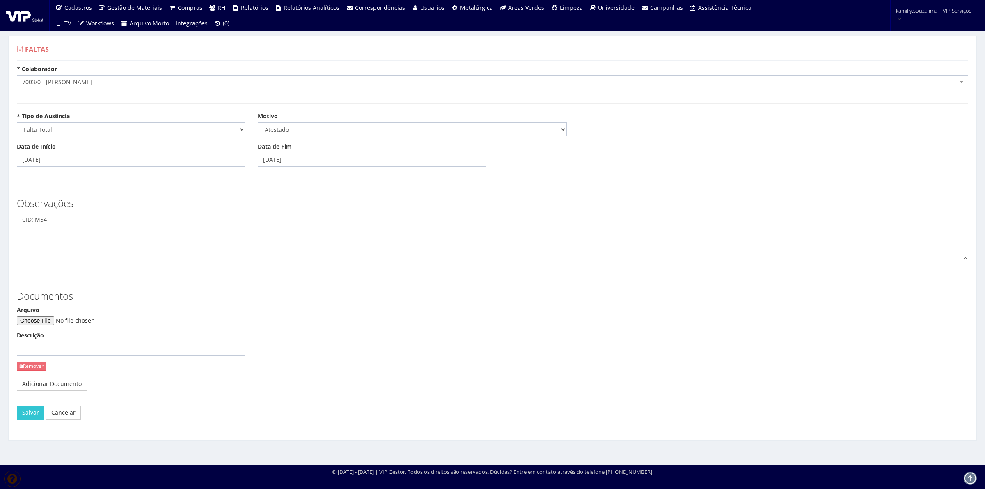
type textarea "CID: M54"
click at [53, 317] on input "Arquivo" at bounding box center [73, 320] width 112 height 9
type input "C:\fakepath\IMG-20250911-WA0014.jpg"
drag, startPoint x: 28, startPoint y: 411, endPoint x: 60, endPoint y: 403, distance: 32.6
click at [30, 410] on button "Salvar" at bounding box center [30, 413] width 27 height 14
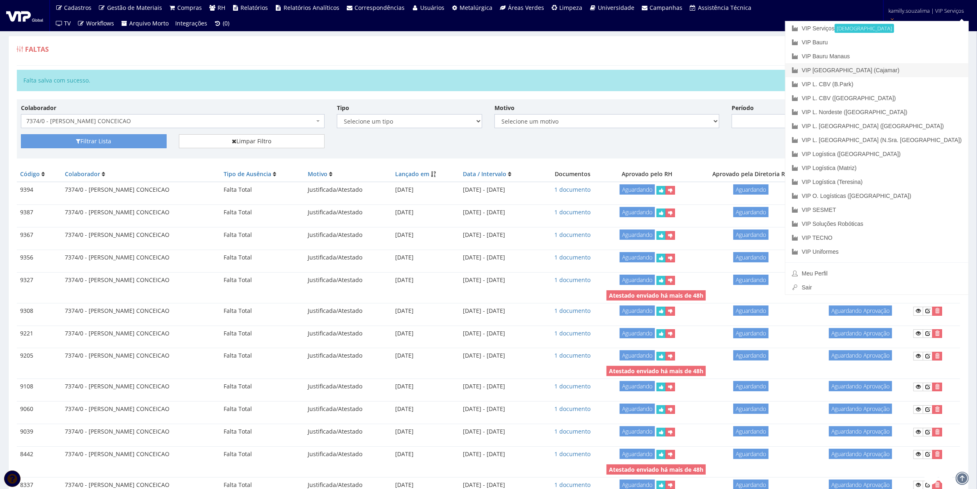
click at [898, 66] on link "VIP [GEOGRAPHIC_DATA] (Cajamar)" at bounding box center [877, 70] width 183 height 14
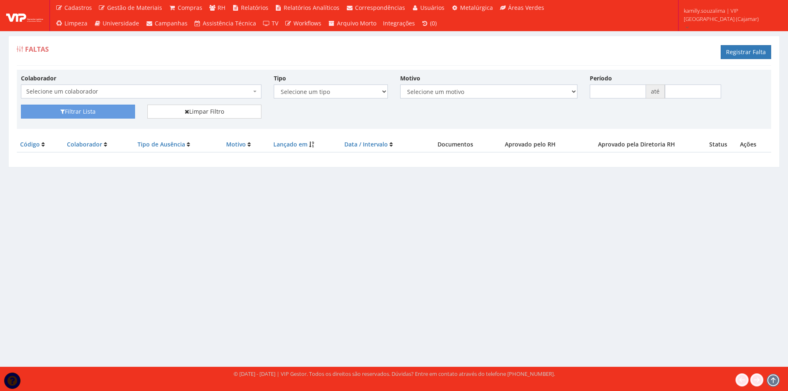
click at [140, 89] on span "Selecione um colaborador" at bounding box center [138, 91] width 225 height 8
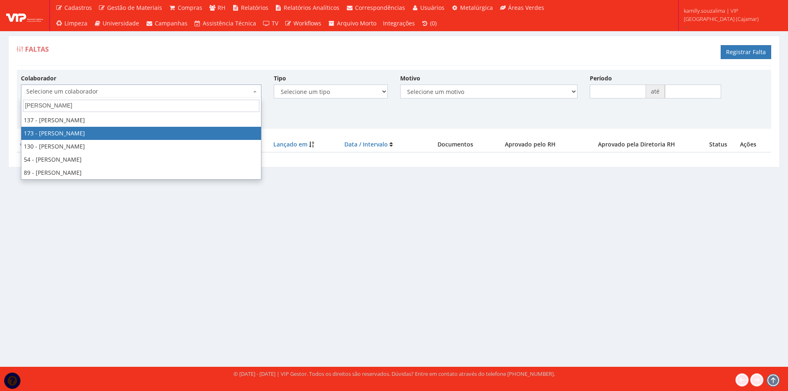
type input "[PERSON_NAME]"
drag, startPoint x: 118, startPoint y: 129, endPoint x: 110, endPoint y: 129, distance: 8.6
select select "4059"
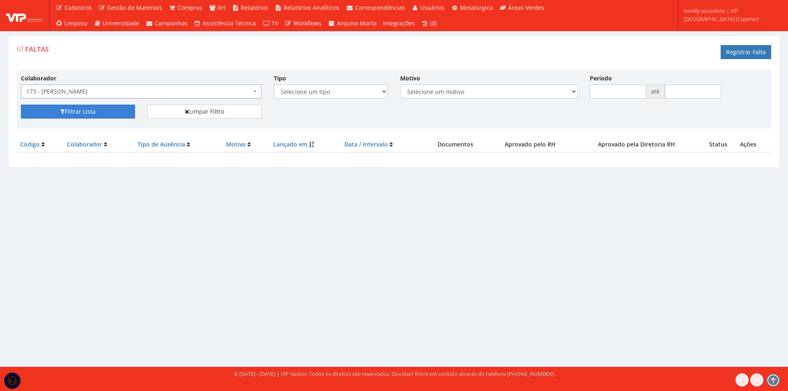
click at [66, 115] on button "Filtrar Lista" at bounding box center [78, 112] width 114 height 14
drag, startPoint x: 754, startPoint y: 48, endPoint x: 520, endPoint y: 47, distance: 234.4
click at [754, 48] on link "Registrar Falta" at bounding box center [746, 52] width 50 height 14
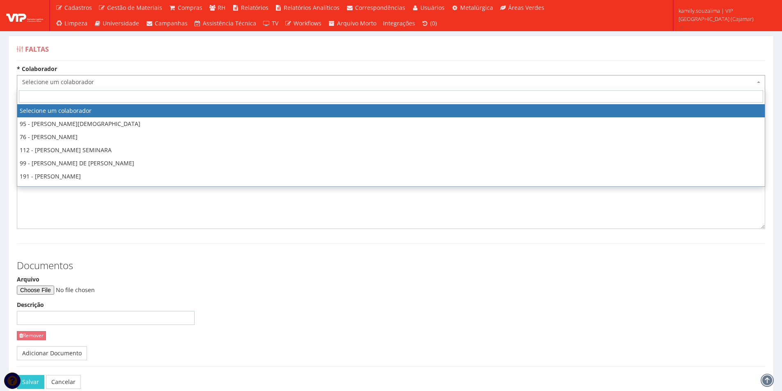
click at [88, 87] on span "Selecione um colaborador" at bounding box center [391, 82] width 748 height 14
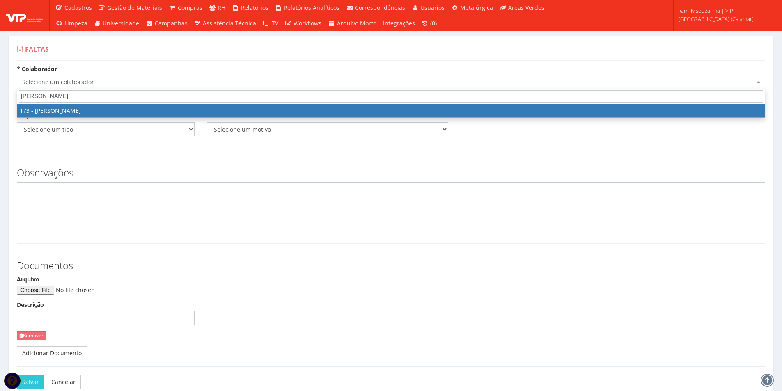
type input "FABIO FE"
select select "4059"
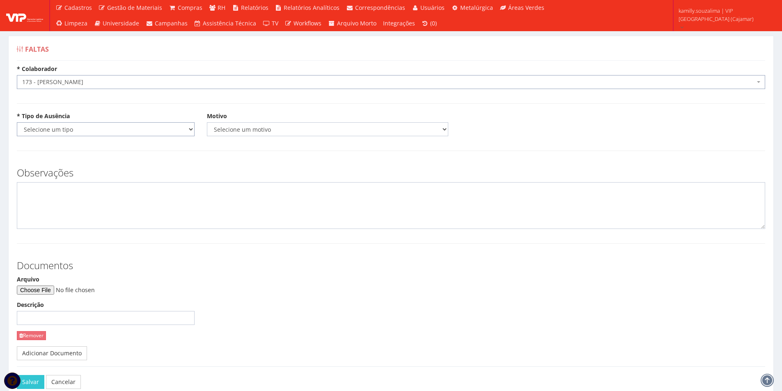
click at [62, 128] on select "Selecione um tipo Falta Total Falta Parcial Afastamento Férias" at bounding box center [106, 129] width 178 height 14
select select "total"
click at [17, 122] on select "Selecione um tipo Falta Total Falta Parcial Afastamento Férias" at bounding box center [106, 129] width 178 height 14
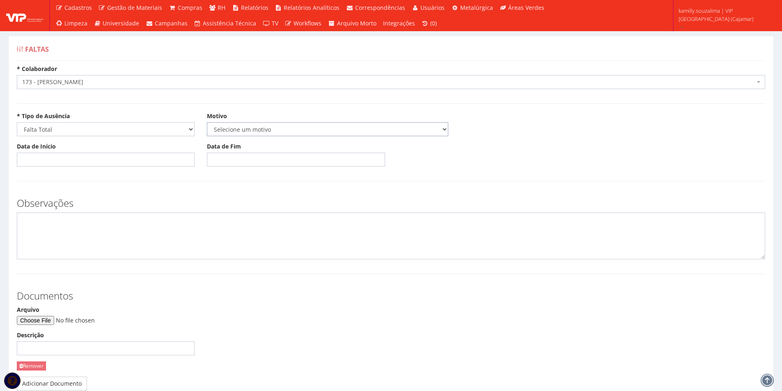
click at [314, 126] on select "Selecione um motivo Acidente Atestado Atraso Declaração Determinação Judicial D…" at bounding box center [327, 129] width 241 height 14
select select "atestado"
click at [207, 122] on select "Selecione um motivo Acidente Atestado Atraso Declaração Determinação Judicial D…" at bounding box center [327, 129] width 241 height 14
click at [111, 160] on input "Data de Início" at bounding box center [106, 160] width 178 height 14
type input "14/09/2025"
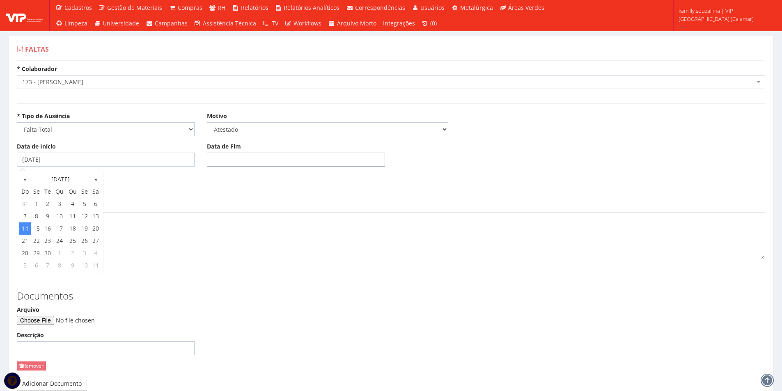
drag, startPoint x: 226, startPoint y: 159, endPoint x: 236, endPoint y: 158, distance: 9.5
click at [226, 159] on input "Data de Fim" at bounding box center [296, 160] width 178 height 14
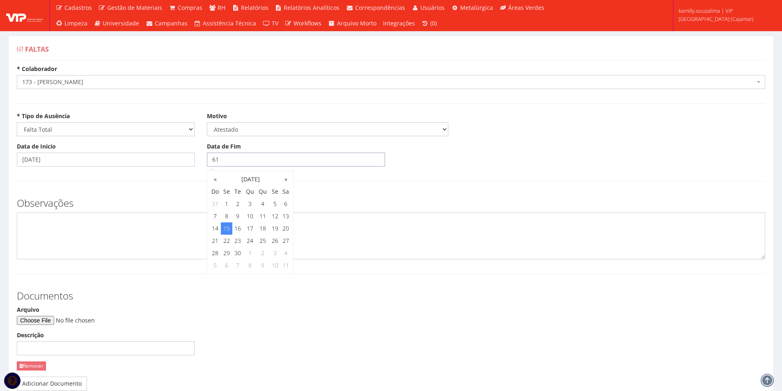
type input "6"
type input "16/09/2025"
click at [35, 239] on textarea at bounding box center [391, 236] width 748 height 47
type textarea "CID: H65"
click at [48, 321] on input "Arquivo" at bounding box center [73, 320] width 112 height 9
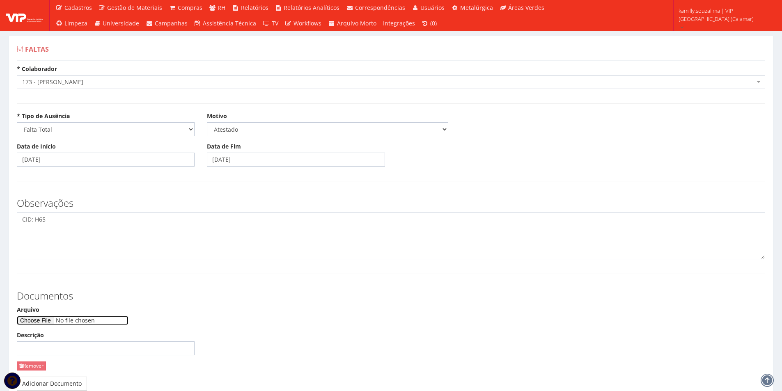
type input "C:\fakepath\Atestado Fabio .jpg"
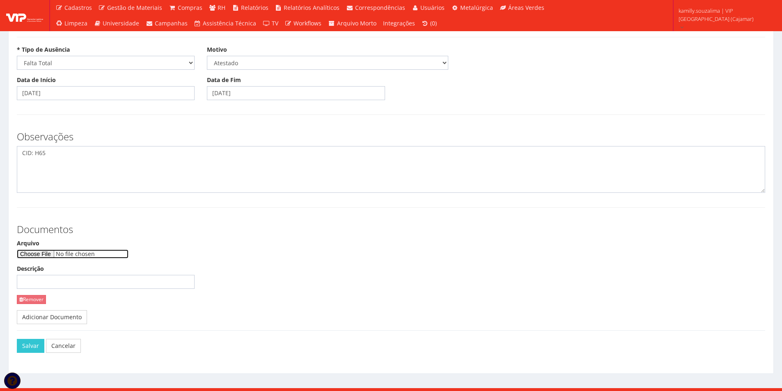
scroll to position [77, 0]
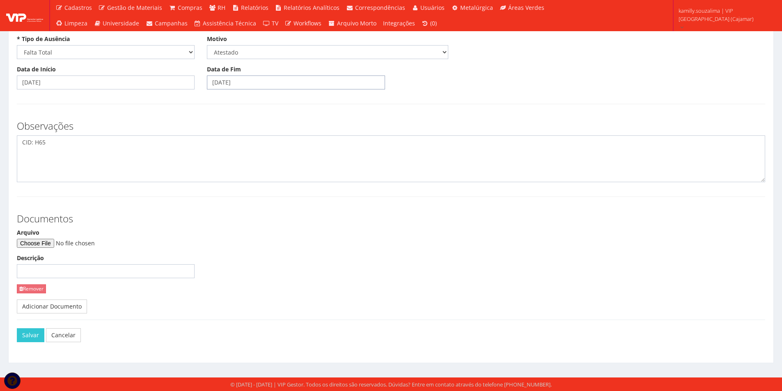
click at [255, 85] on input "16/09/2025" at bounding box center [296, 83] width 178 height 14
drag, startPoint x: 30, startPoint y: 336, endPoint x: 103, endPoint y: 311, distance: 76.6
click at [30, 336] on button "Salvar" at bounding box center [30, 335] width 27 height 14
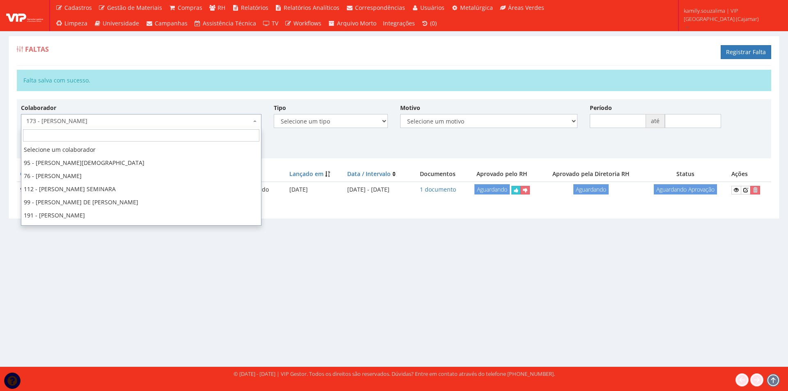
click at [135, 125] on span "173 - [PERSON_NAME]" at bounding box center [138, 121] width 225 height 8
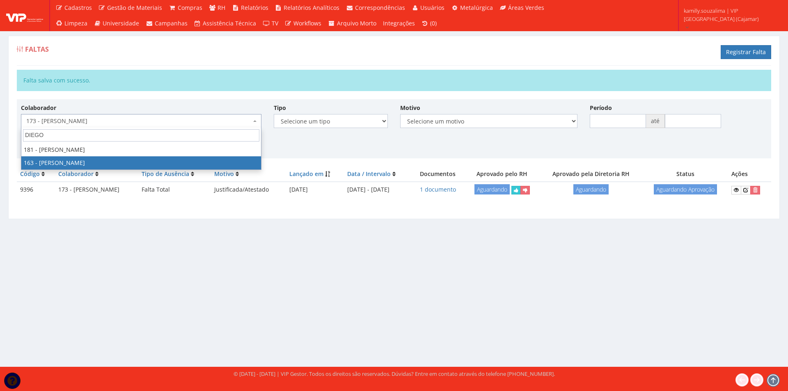
type input "DIEGO"
select select "4041"
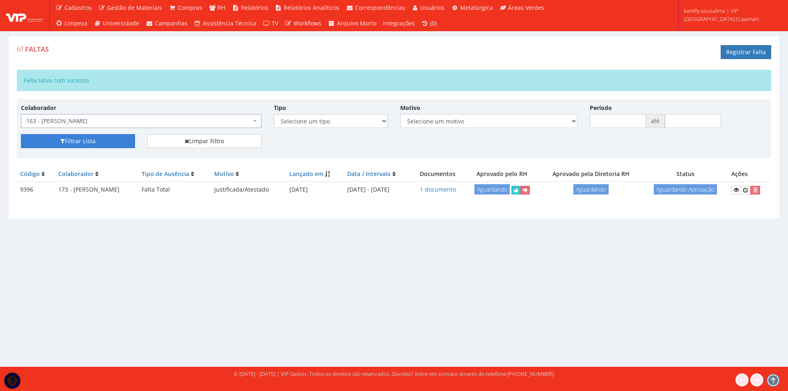
click at [79, 146] on button "Filtrar Lista" at bounding box center [78, 141] width 114 height 14
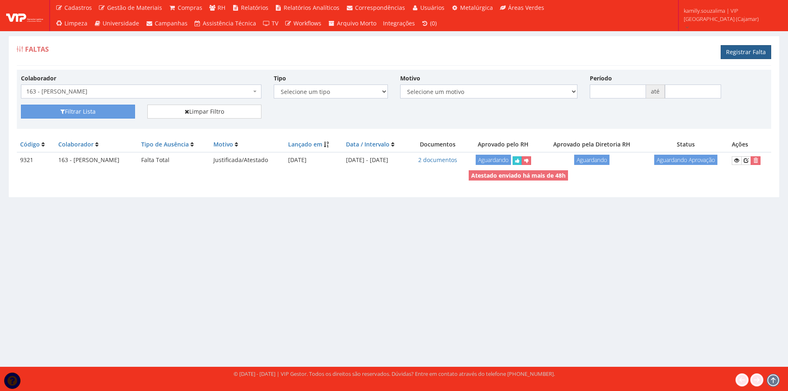
click at [745, 50] on link "Registrar Falta" at bounding box center [746, 52] width 50 height 14
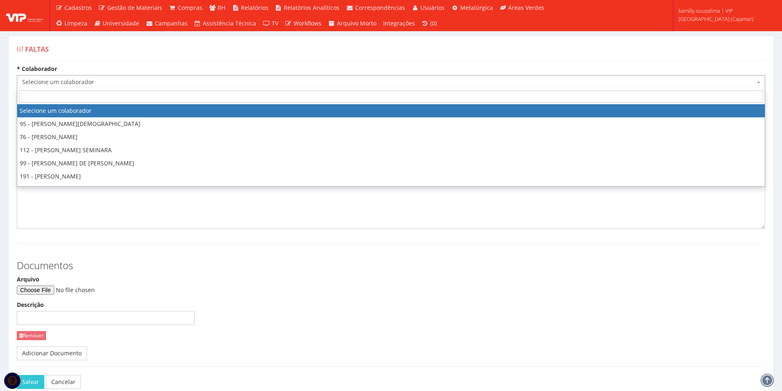
click at [71, 87] on span "Selecione um colaborador" at bounding box center [391, 82] width 748 height 14
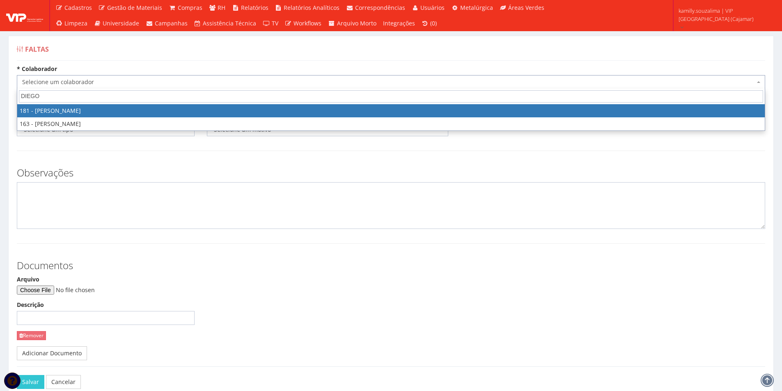
type input "DIEGO"
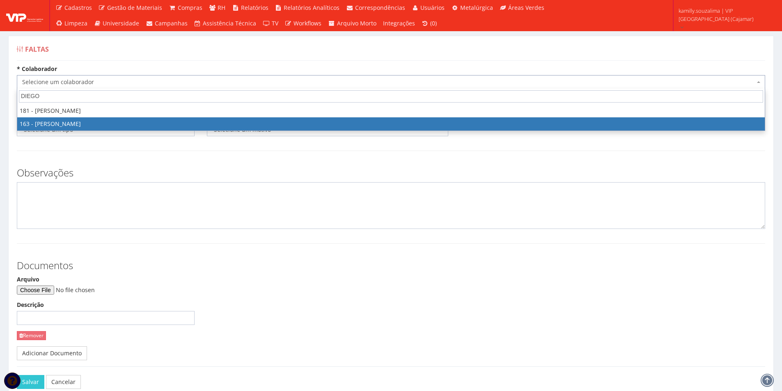
select select "4041"
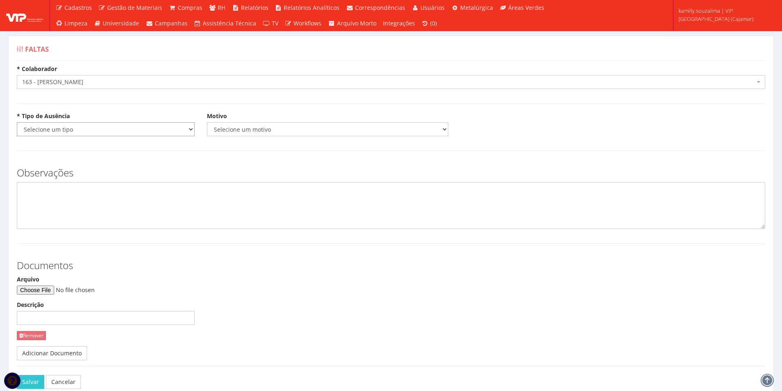
click at [72, 128] on select "Selecione um tipo Falta Total Falta Parcial Afastamento Férias" at bounding box center [106, 129] width 178 height 14
select select "total"
click at [17, 122] on select "Selecione um tipo Falta Total Falta Parcial Afastamento Férias" at bounding box center [106, 129] width 178 height 14
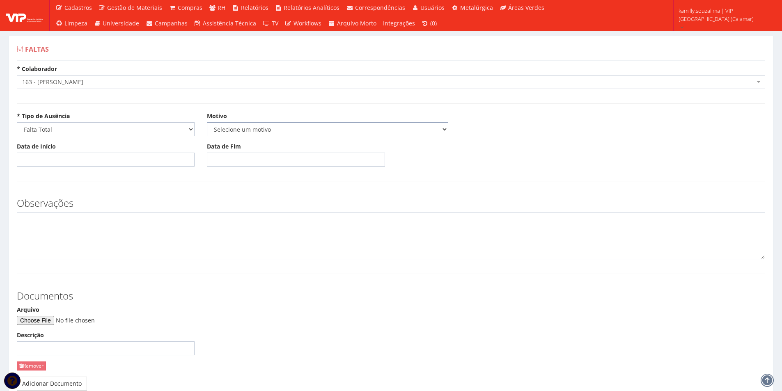
click at [227, 133] on select "Selecione um motivo Acidente Atestado Atraso Declaração Determinação Judicial D…" at bounding box center [327, 129] width 241 height 14
select select "atestado"
click at [207, 122] on select "Selecione um motivo Acidente Atestado Atraso Declaração Determinação Judicial D…" at bounding box center [327, 129] width 241 height 14
click at [111, 163] on input "Data de Início" at bounding box center [106, 160] width 178 height 14
type input "13/09/2025"
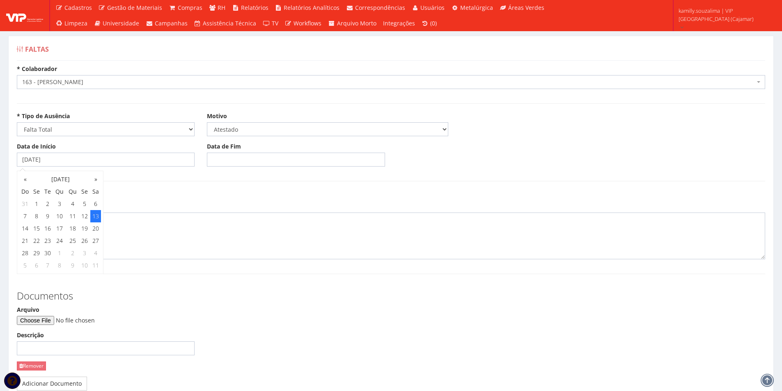
click at [99, 215] on td "13" at bounding box center [95, 216] width 11 height 12
click at [215, 154] on input "Data de Fim" at bounding box center [296, 160] width 178 height 14
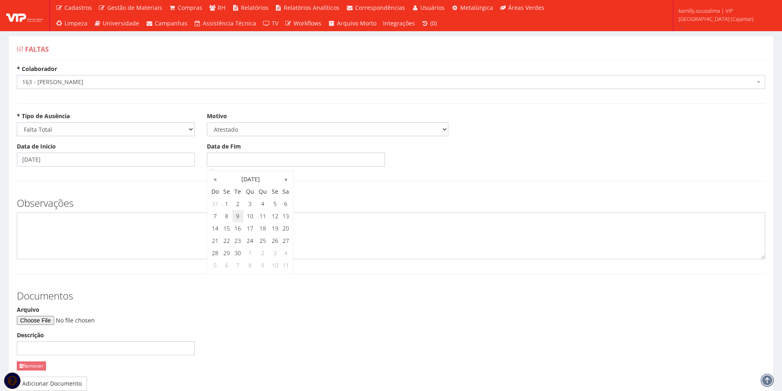
click at [237, 213] on td "9" at bounding box center [237, 216] width 11 height 12
click at [289, 215] on td "13" at bounding box center [285, 216] width 11 height 12
type input "13/09/2025"
click at [155, 231] on textarea at bounding box center [391, 236] width 748 height 47
type textarea "CID: M545"
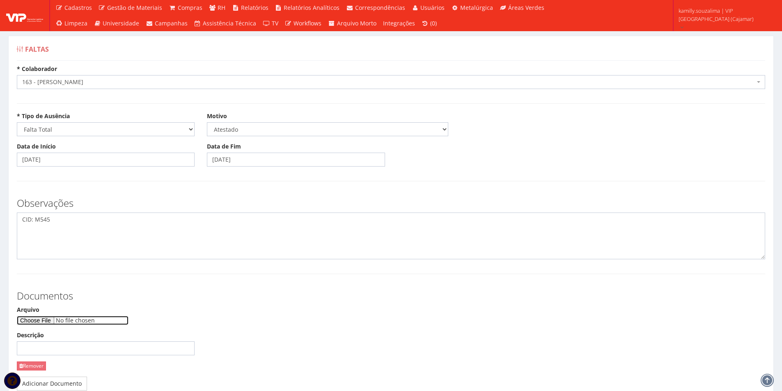
click at [43, 322] on input "Arquivo" at bounding box center [73, 320] width 112 height 9
type input "C:\fakepath\1000345171.jpg"
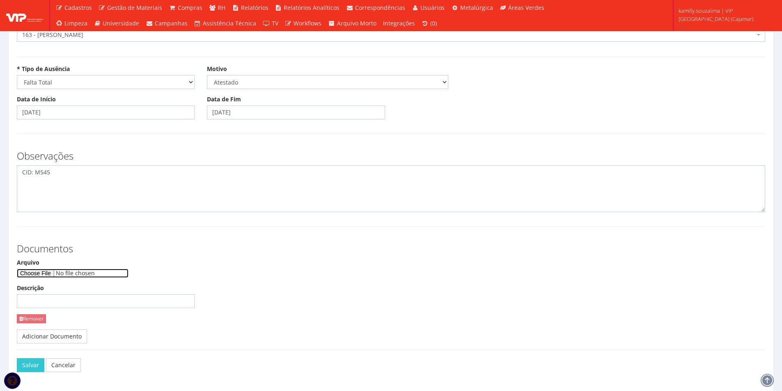
scroll to position [77, 0]
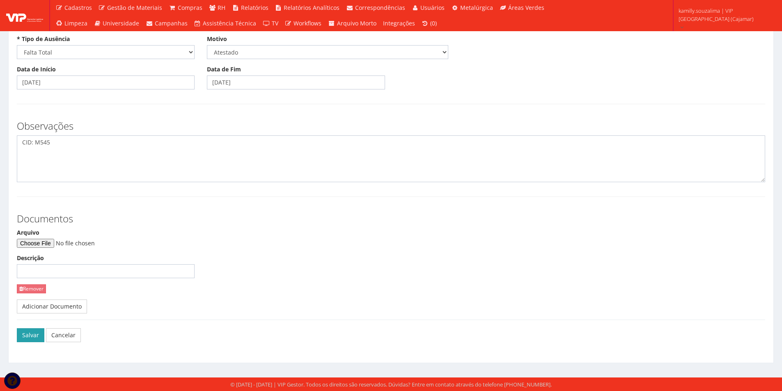
click at [32, 337] on button "Salvar" at bounding box center [30, 335] width 27 height 14
